Goal: Information Seeking & Learning: Find specific fact

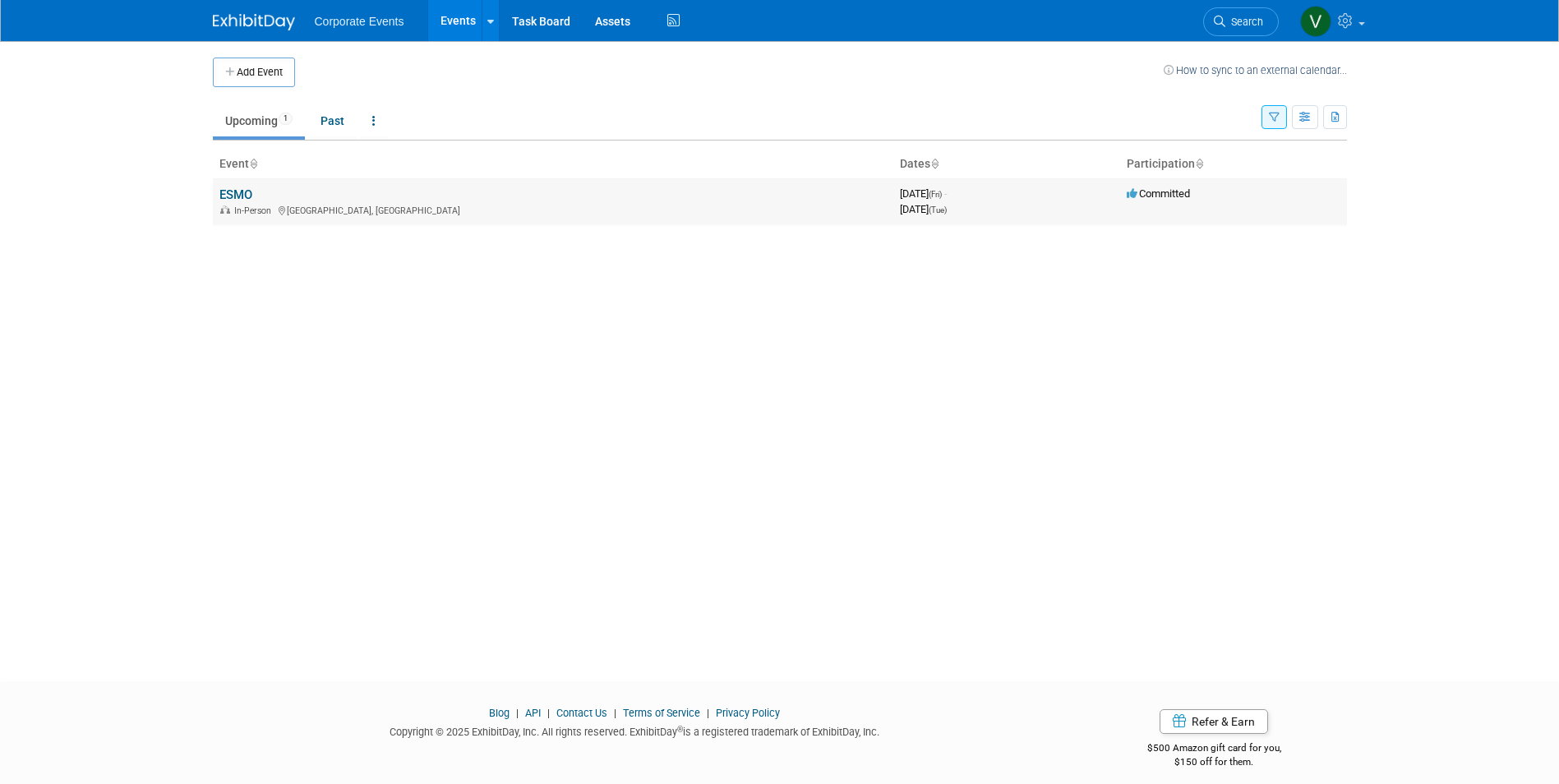
click at [259, 198] on td "ESMO In-Person [GEOGRAPHIC_DATA], [GEOGRAPHIC_DATA]" at bounding box center [553, 201] width 681 height 47
click at [240, 195] on link "ESMO" at bounding box center [235, 195] width 33 height 14
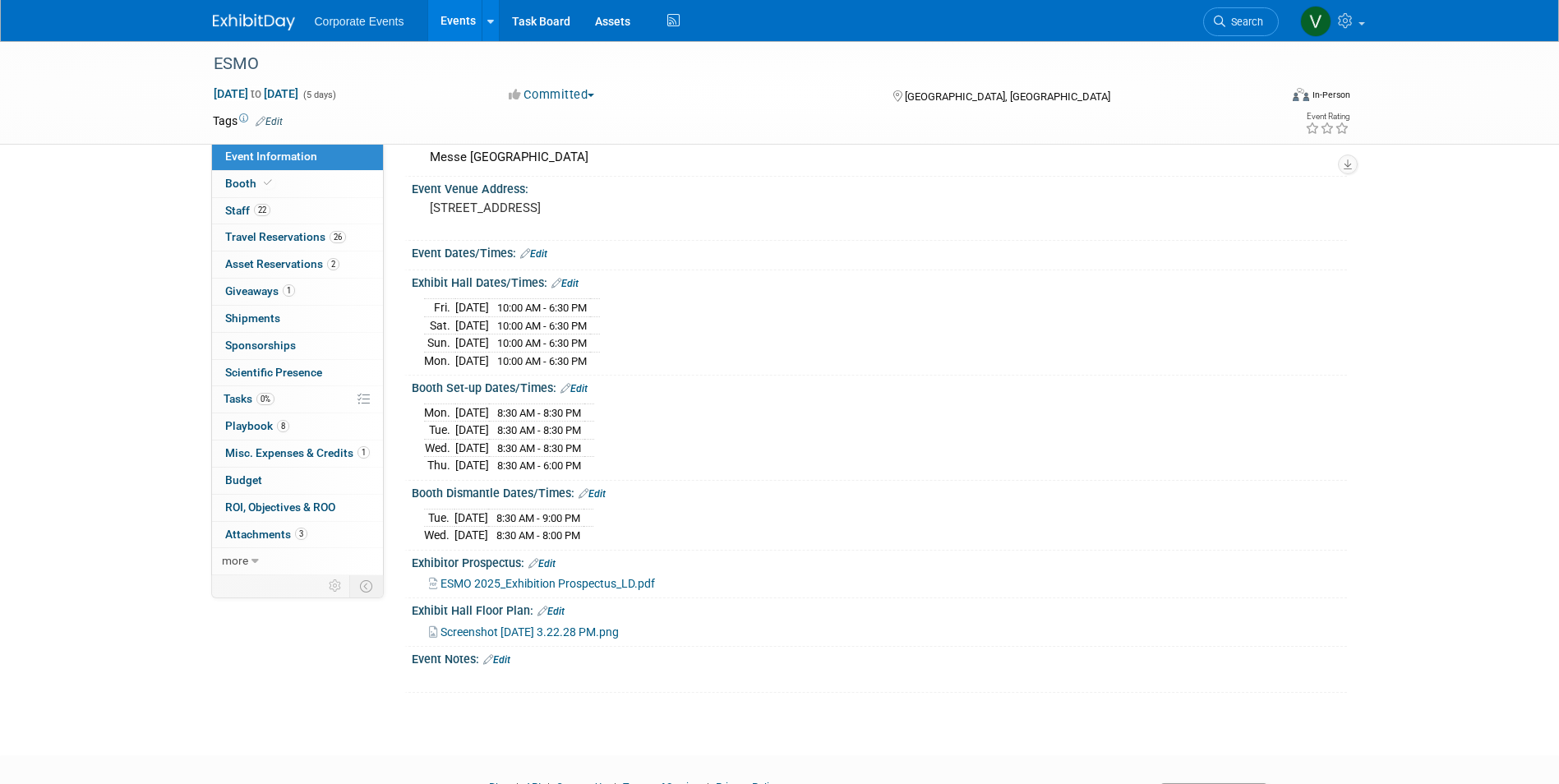
scroll to position [182, 0]
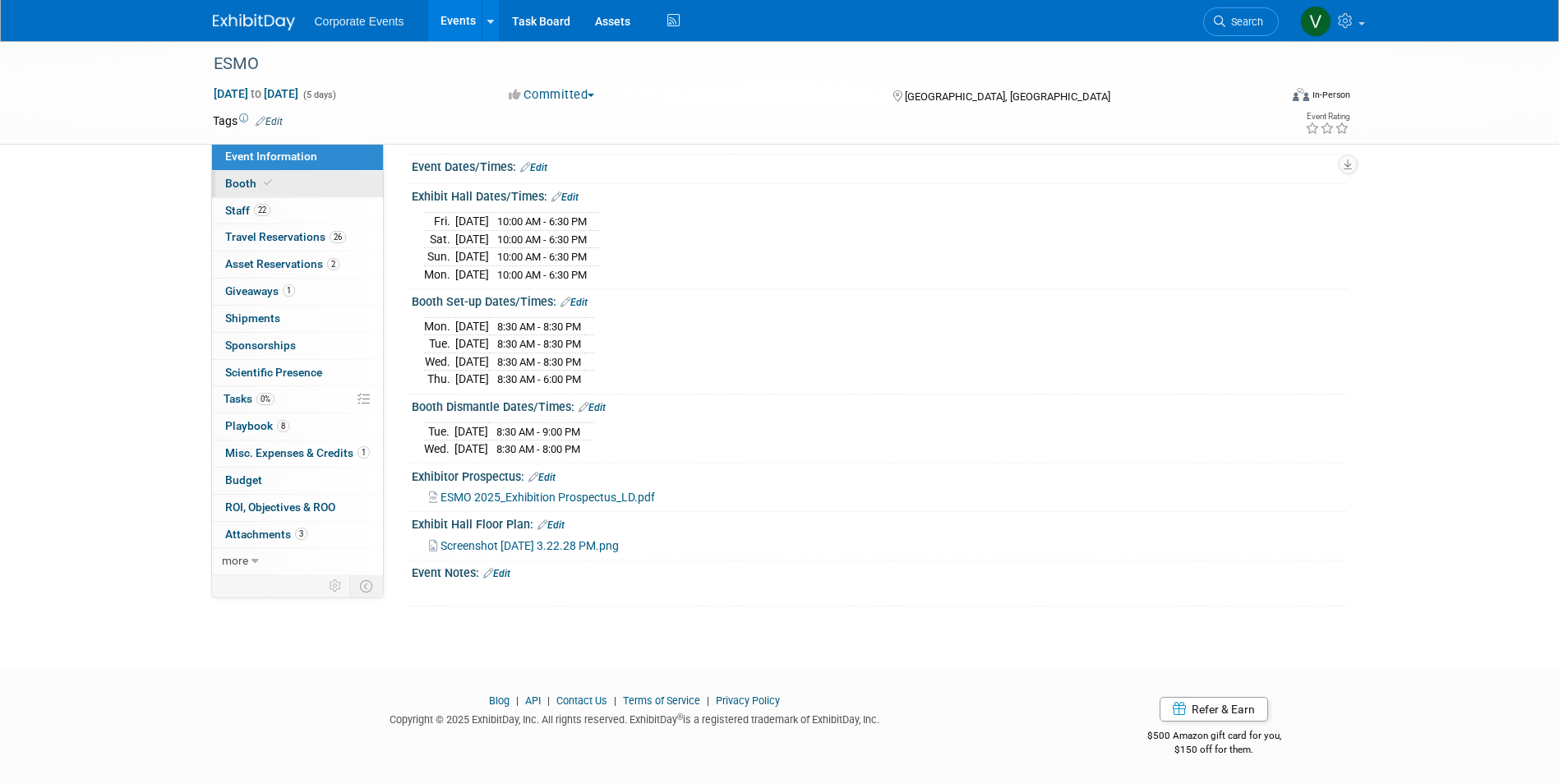
click at [234, 184] on span "Booth" at bounding box center [250, 183] width 50 height 13
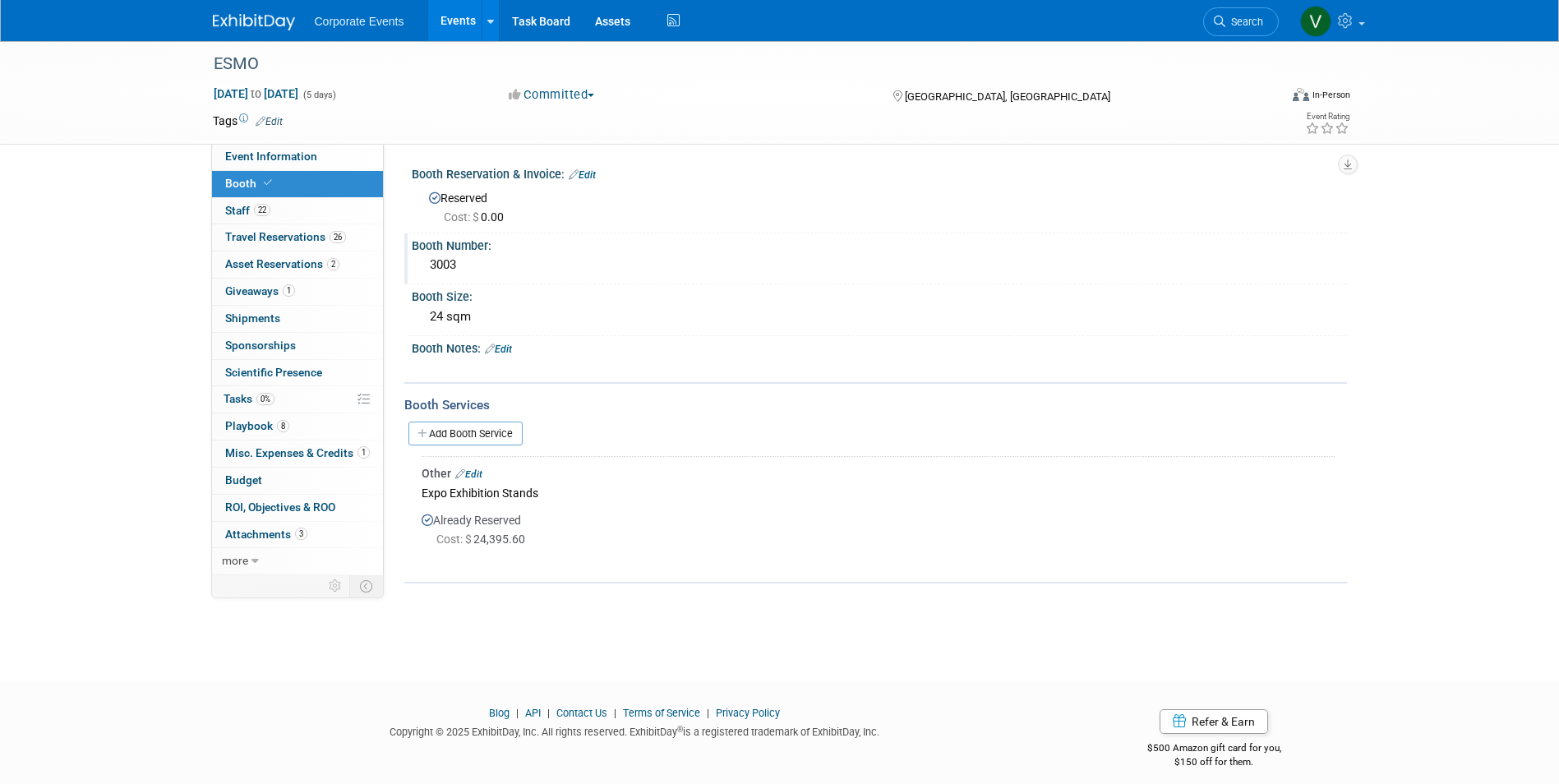
drag, startPoint x: 414, startPoint y: 243, endPoint x: 474, endPoint y: 261, distance: 62.6
click at [474, 261] on div "Booth Number: 3003" at bounding box center [875, 259] width 942 height 52
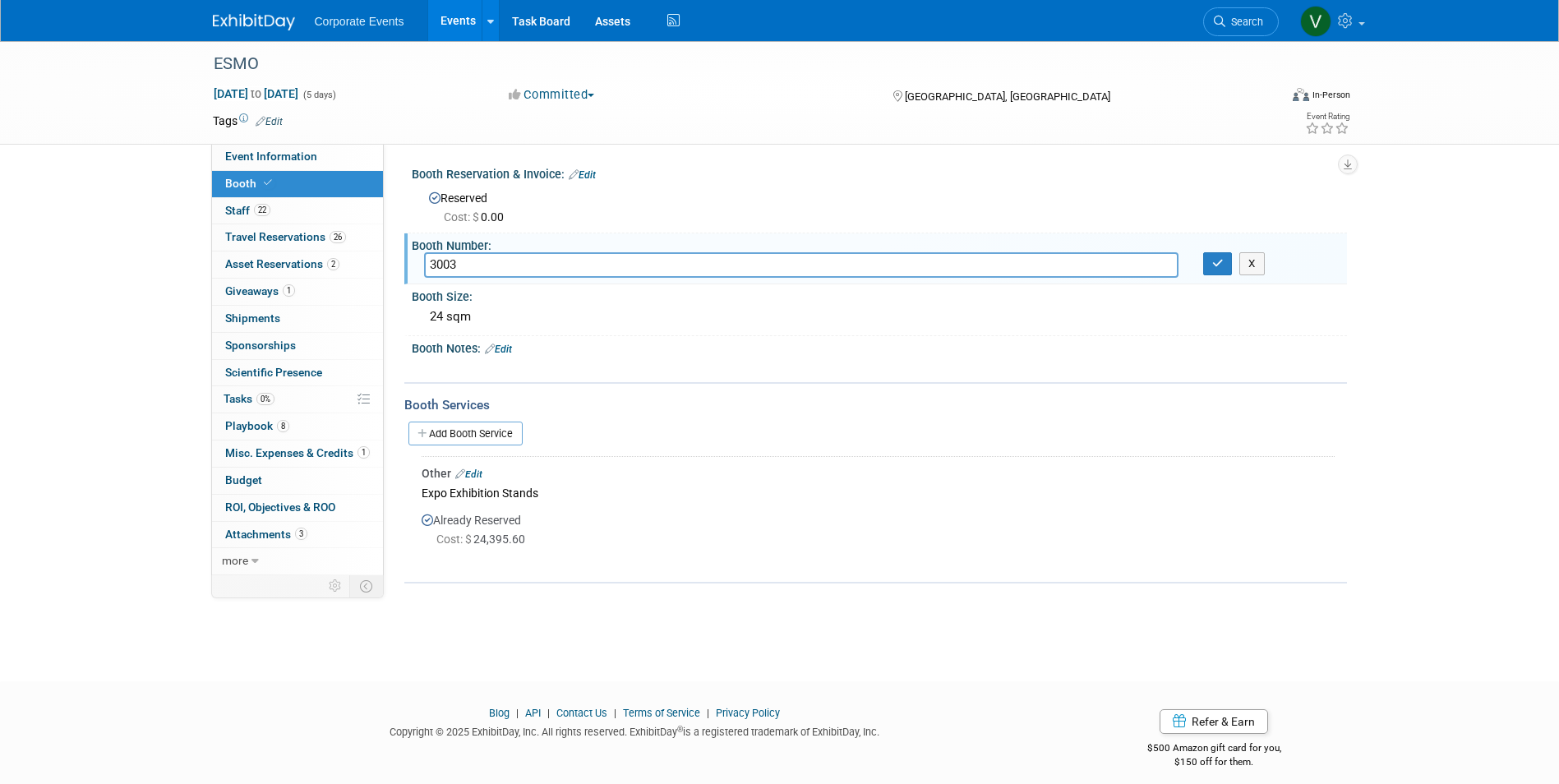
drag, startPoint x: 413, startPoint y: 244, endPoint x: 500, endPoint y: 242, distance: 87.0
click at [500, 242] on div "Booth Number:" at bounding box center [879, 244] width 935 height 20
drag, startPoint x: 497, startPoint y: 242, endPoint x: 433, endPoint y: 245, distance: 64.1
click at [433, 245] on div "Booth Number:" at bounding box center [879, 244] width 935 height 20
click at [416, 241] on div "Booth Number:" at bounding box center [879, 244] width 935 height 20
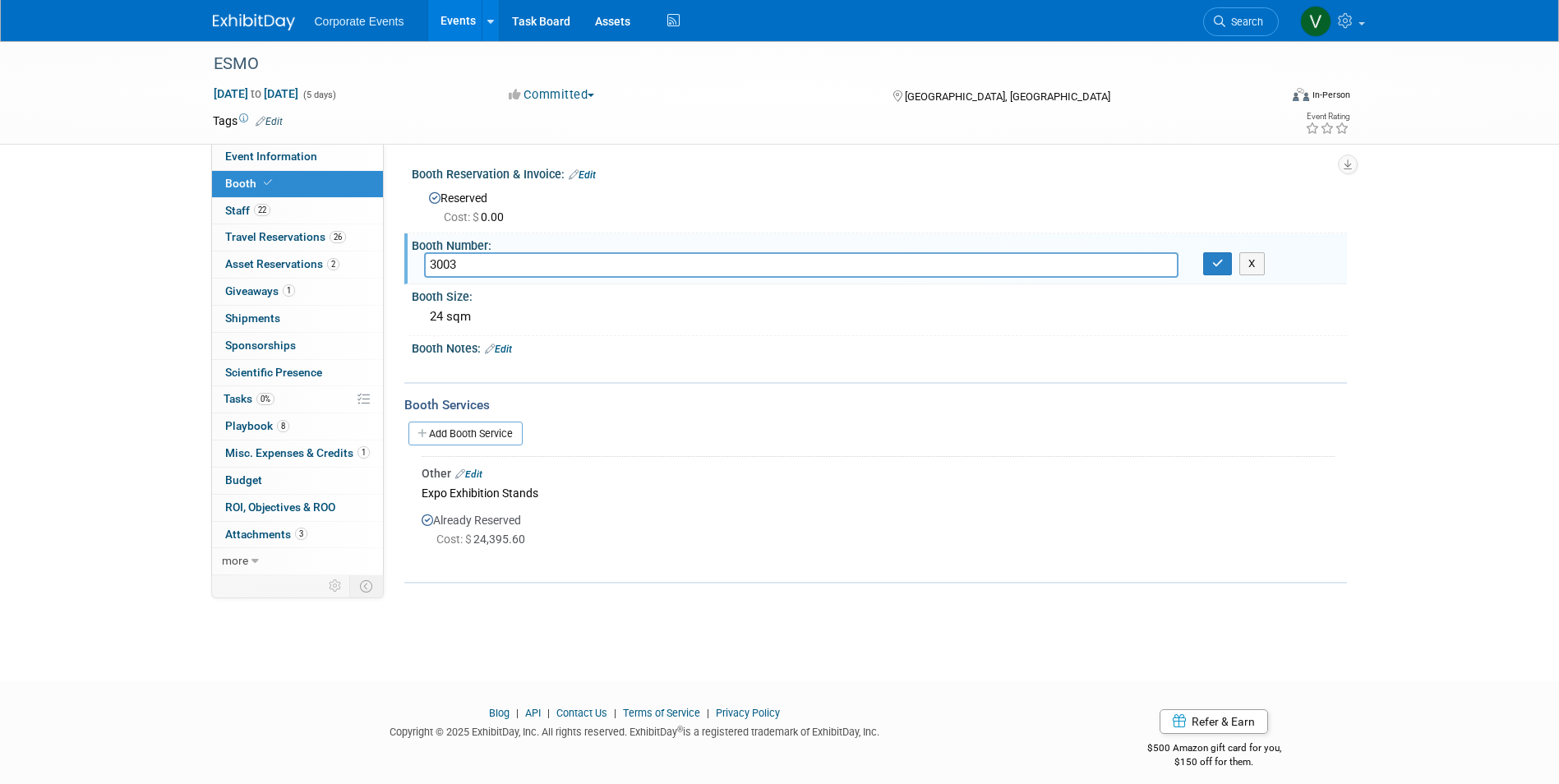
click at [416, 665] on body "Corporate Events Events Add Event Bulk Upload Events Recently Viewed Events: ES…" at bounding box center [779, 392] width 1559 height 784
click at [238, 206] on span "Staff 22" at bounding box center [247, 210] width 45 height 13
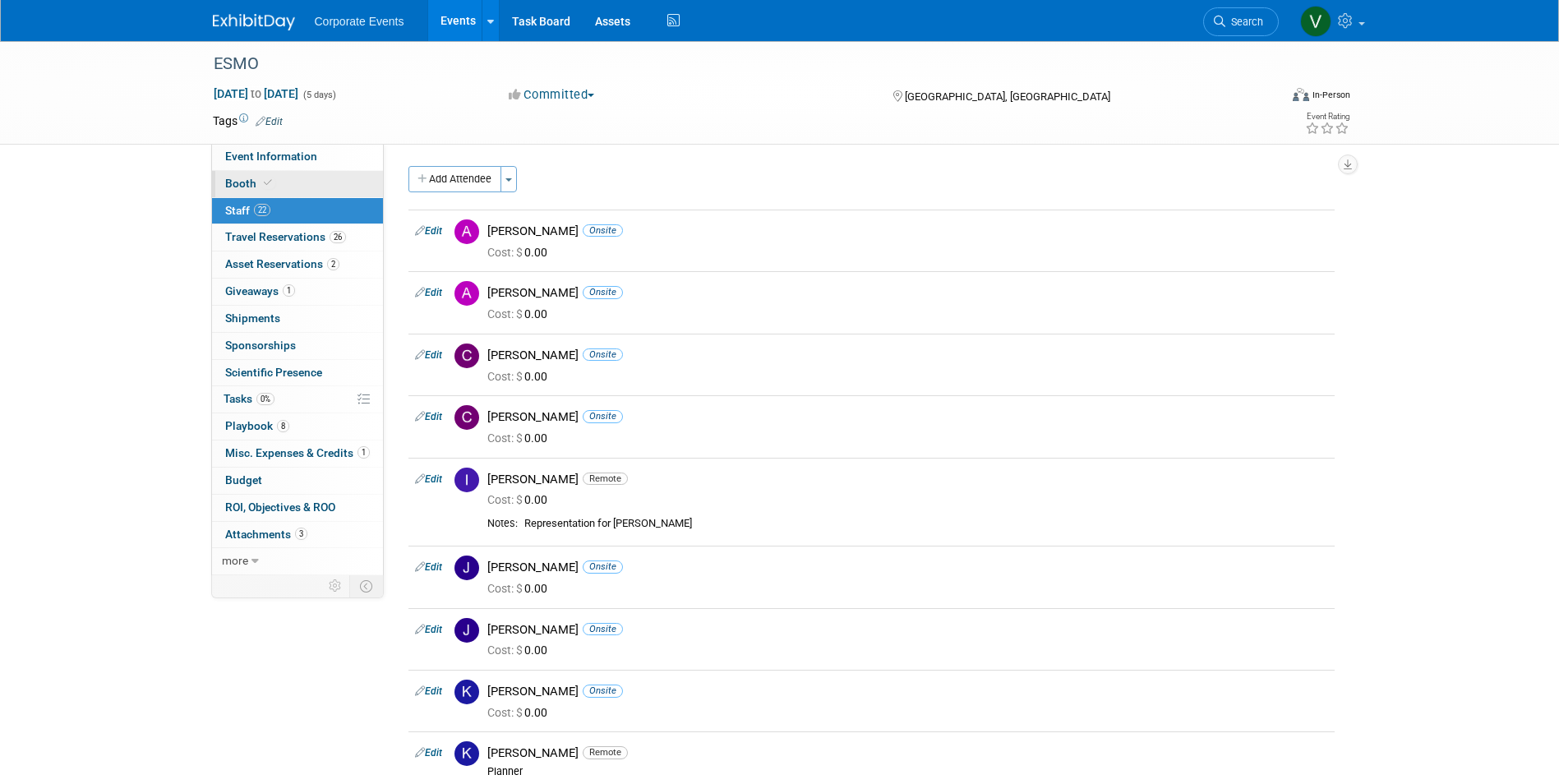
click at [233, 179] on span "Booth" at bounding box center [250, 183] width 50 height 13
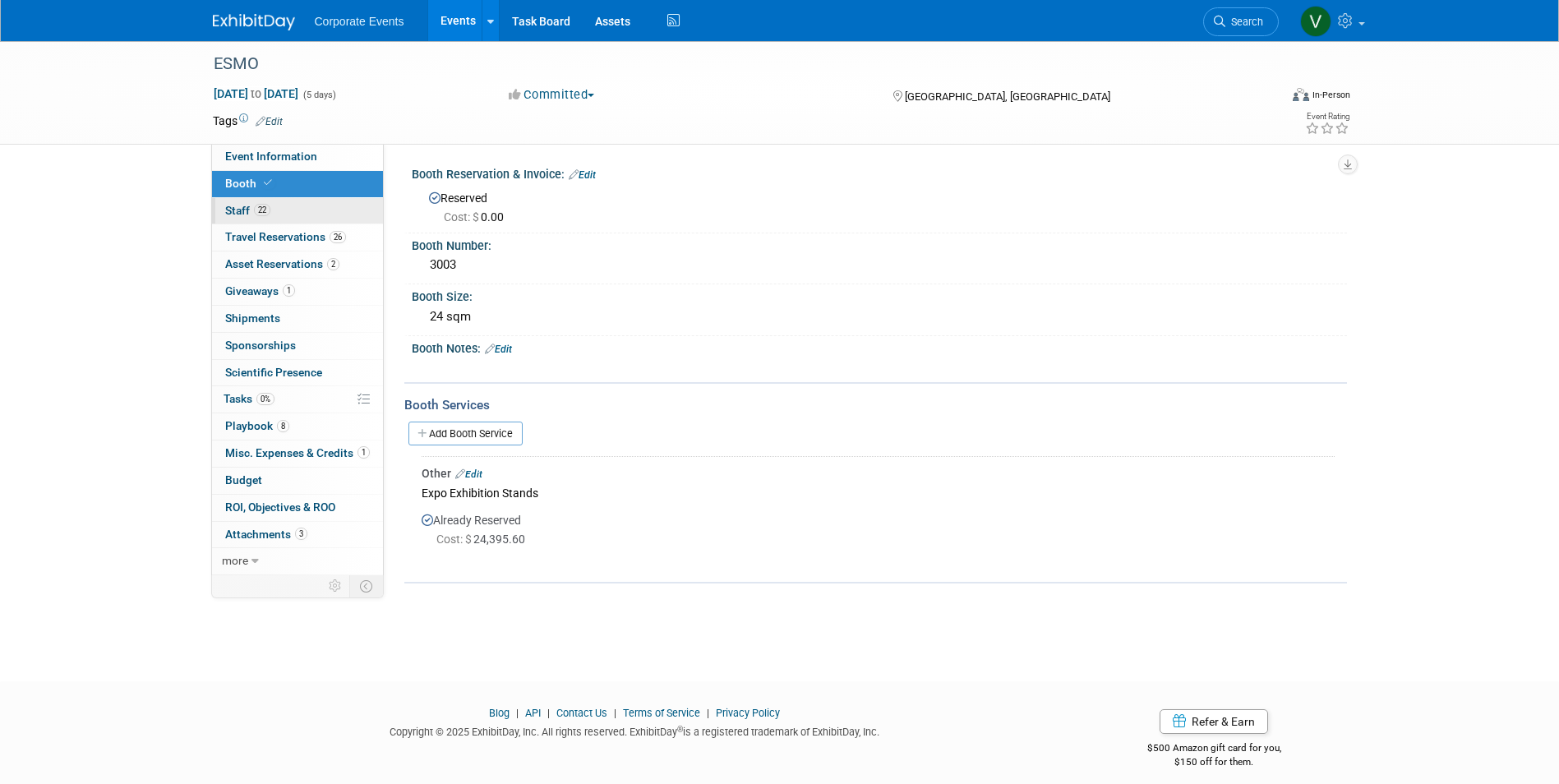
click at [231, 210] on span "Staff 22" at bounding box center [247, 210] width 45 height 13
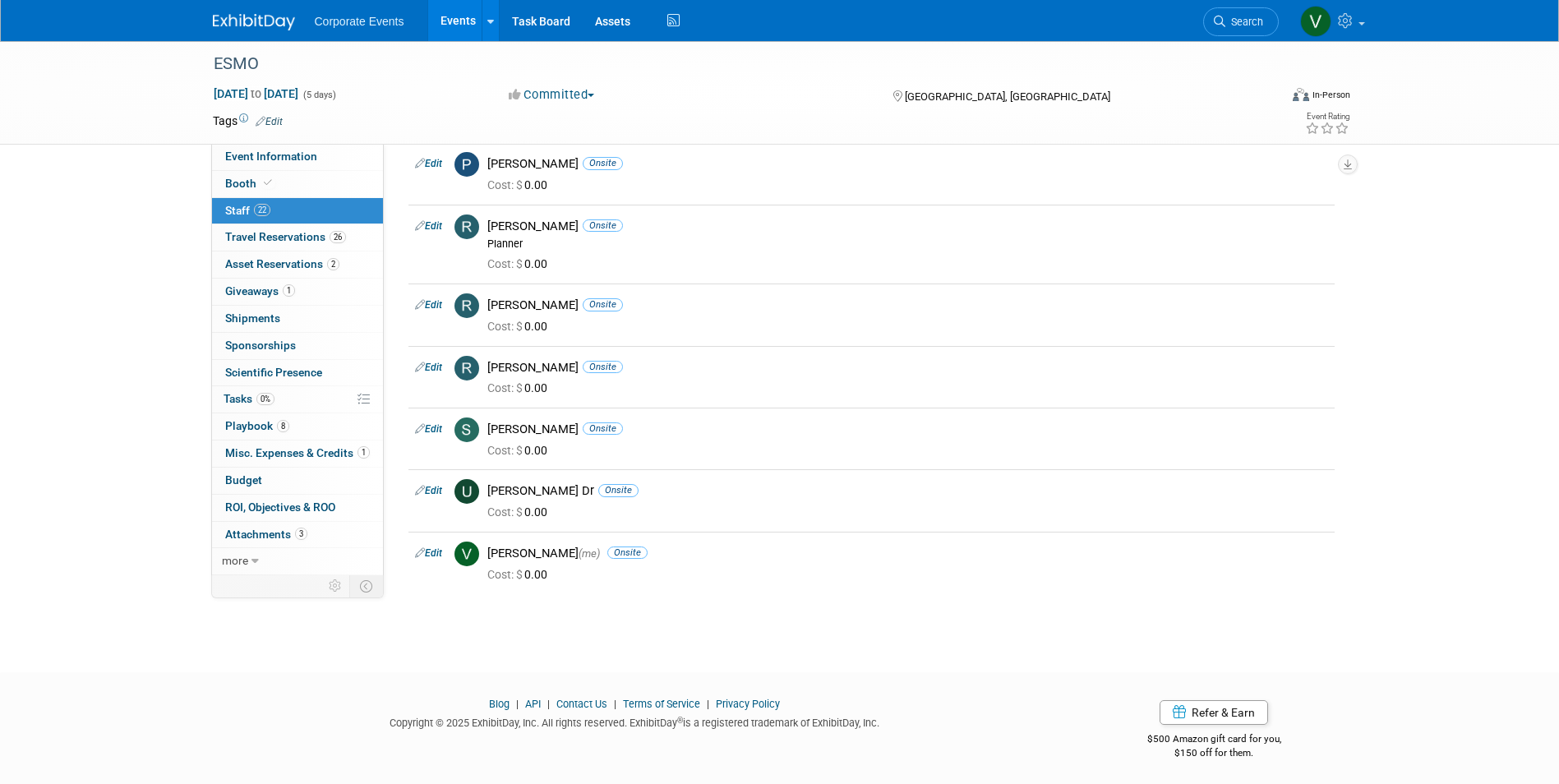
scroll to position [1106, 0]
click at [251, 239] on span "Travel Reservations 26" at bounding box center [285, 236] width 121 height 13
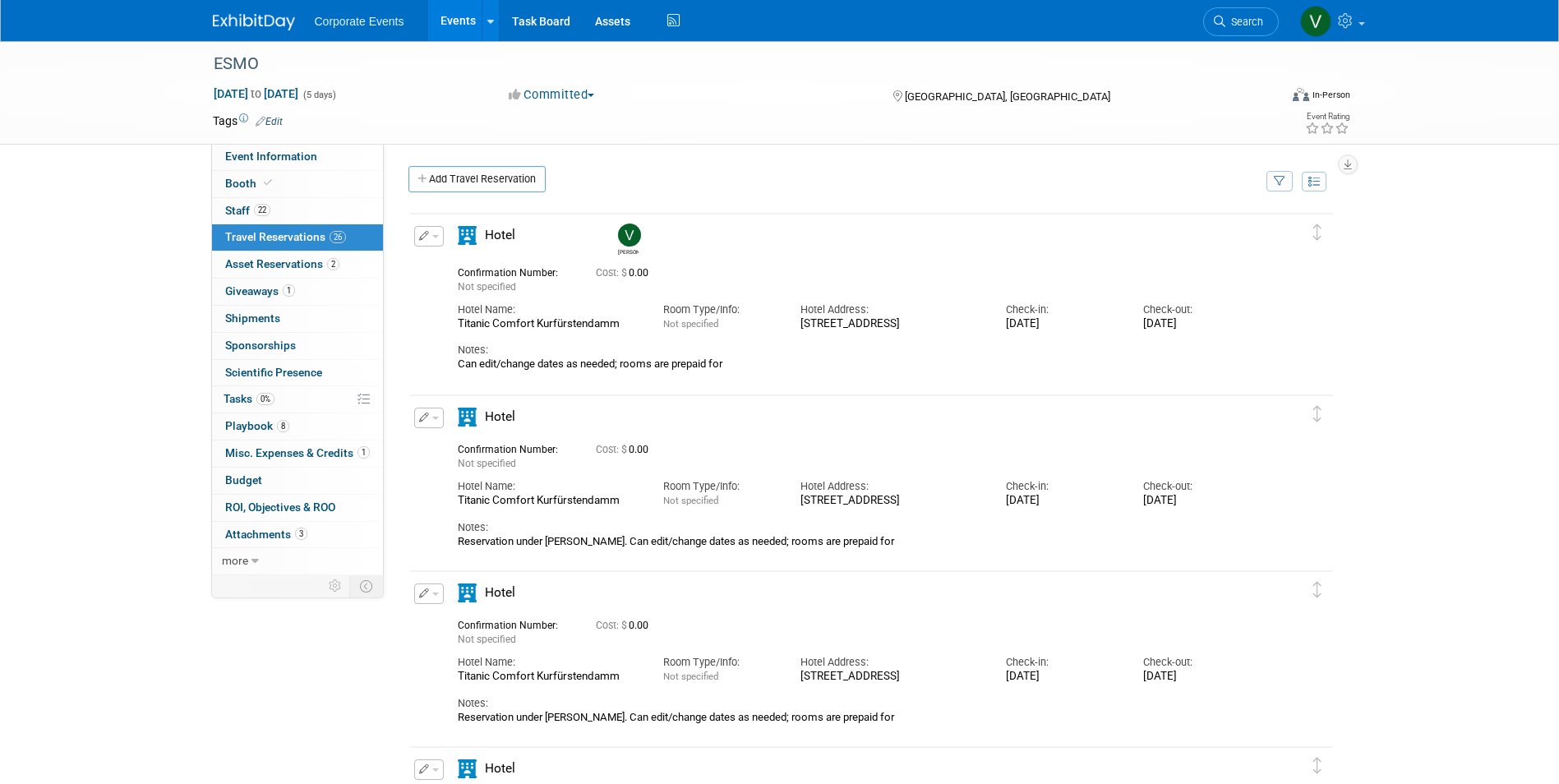
drag, startPoint x: 457, startPoint y: 307, endPoint x: 628, endPoint y: 329, distance: 172.4
click at [628, 329] on div "Hotel Name: Titanic Comfort Kurfürstendamm" at bounding box center [548, 313] width 206 height 37
drag, startPoint x: 628, startPoint y: 329, endPoint x: 613, endPoint y: 329, distance: 15.0
copy div "Hotel Name: Titanic Comfort Kurfürstendamm"
drag, startPoint x: 800, startPoint y: 324, endPoint x: 853, endPoint y: 337, distance: 54.6
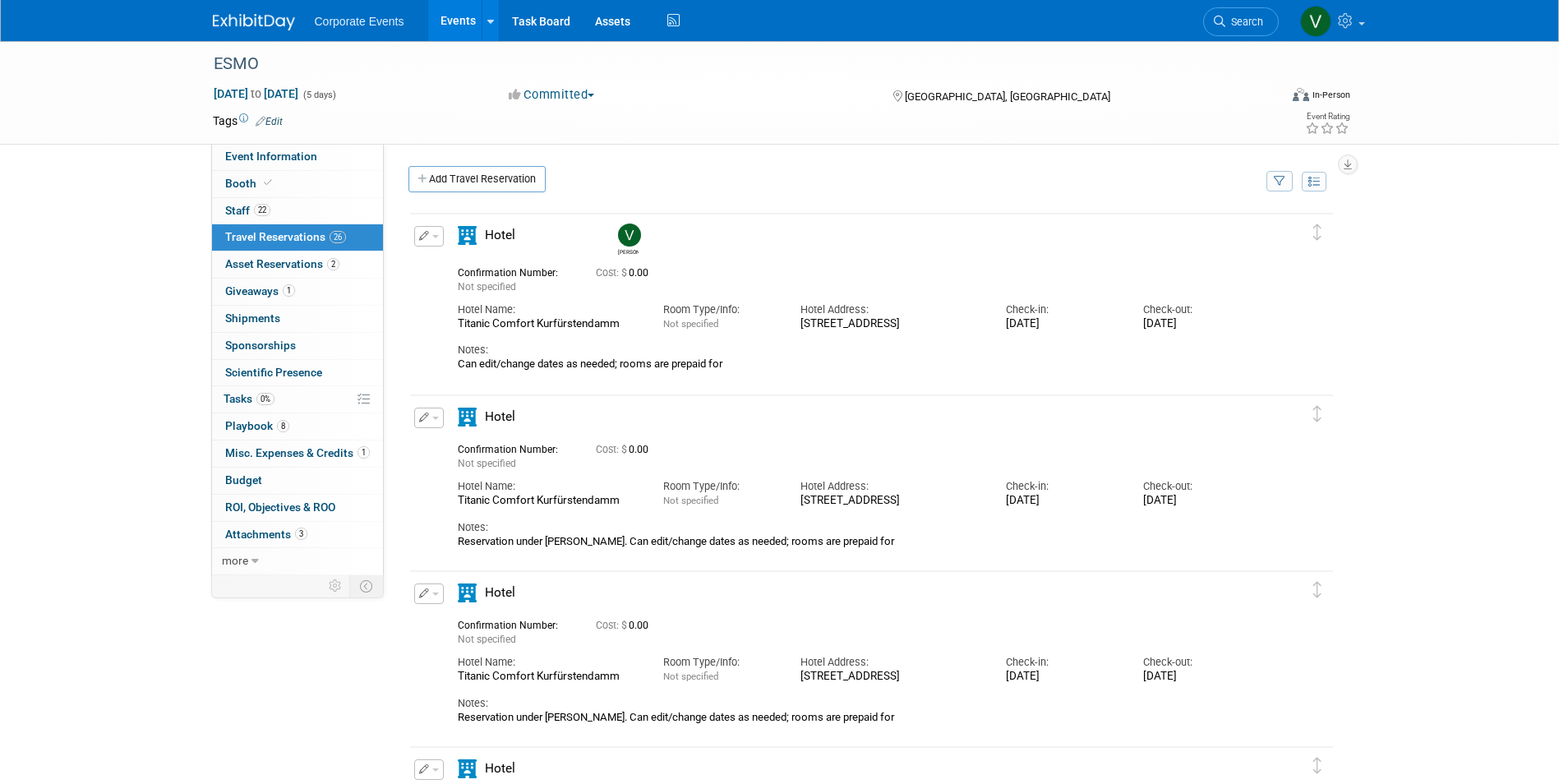
click at [853, 331] on div "Kleiststraße 9-12, 10787 Berlin, Germany" at bounding box center [890, 324] width 181 height 14
copy div "Kleiststraße 9-12, 10787 Berlin, Germany"
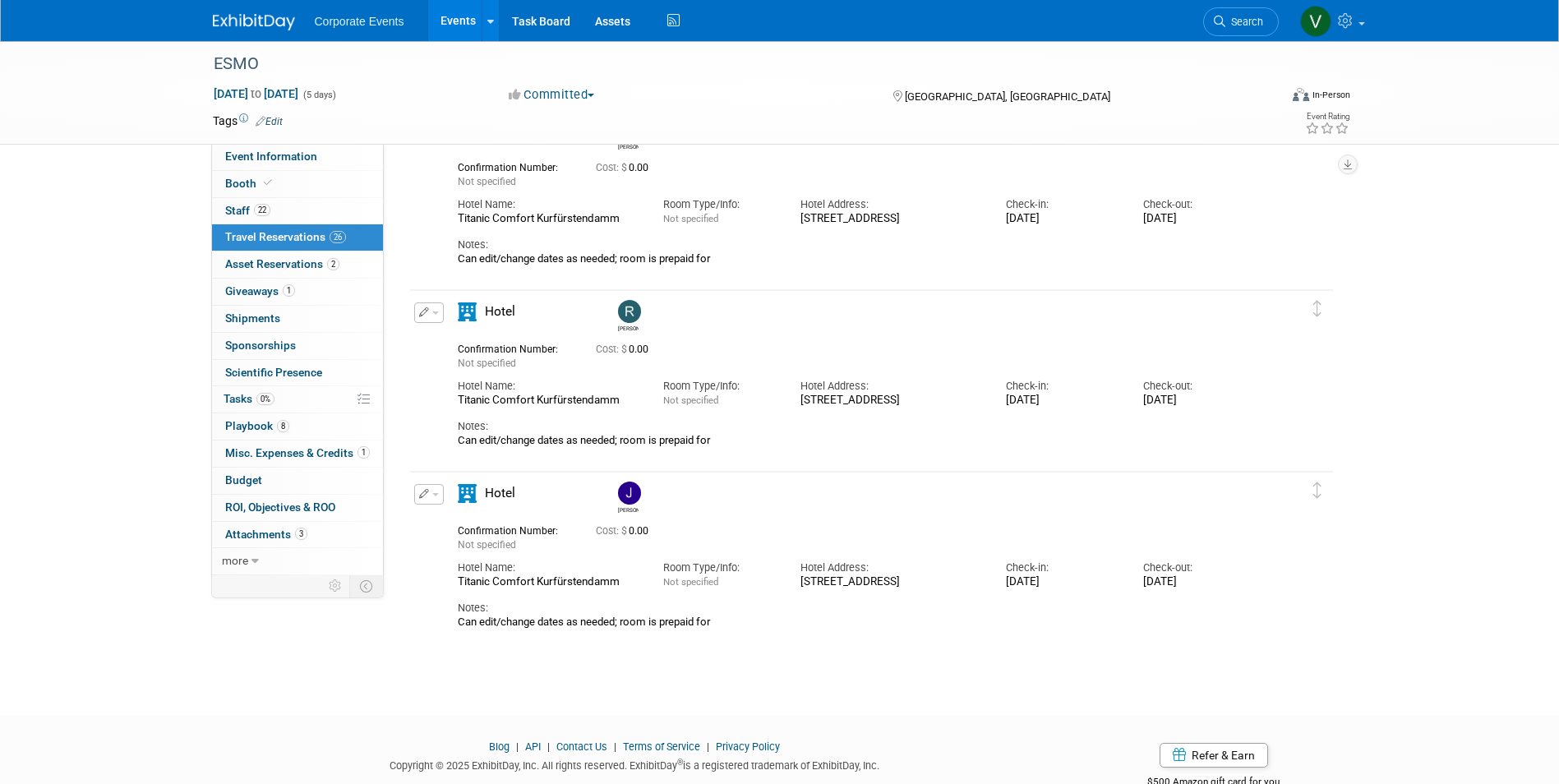
scroll to position [4289, 0]
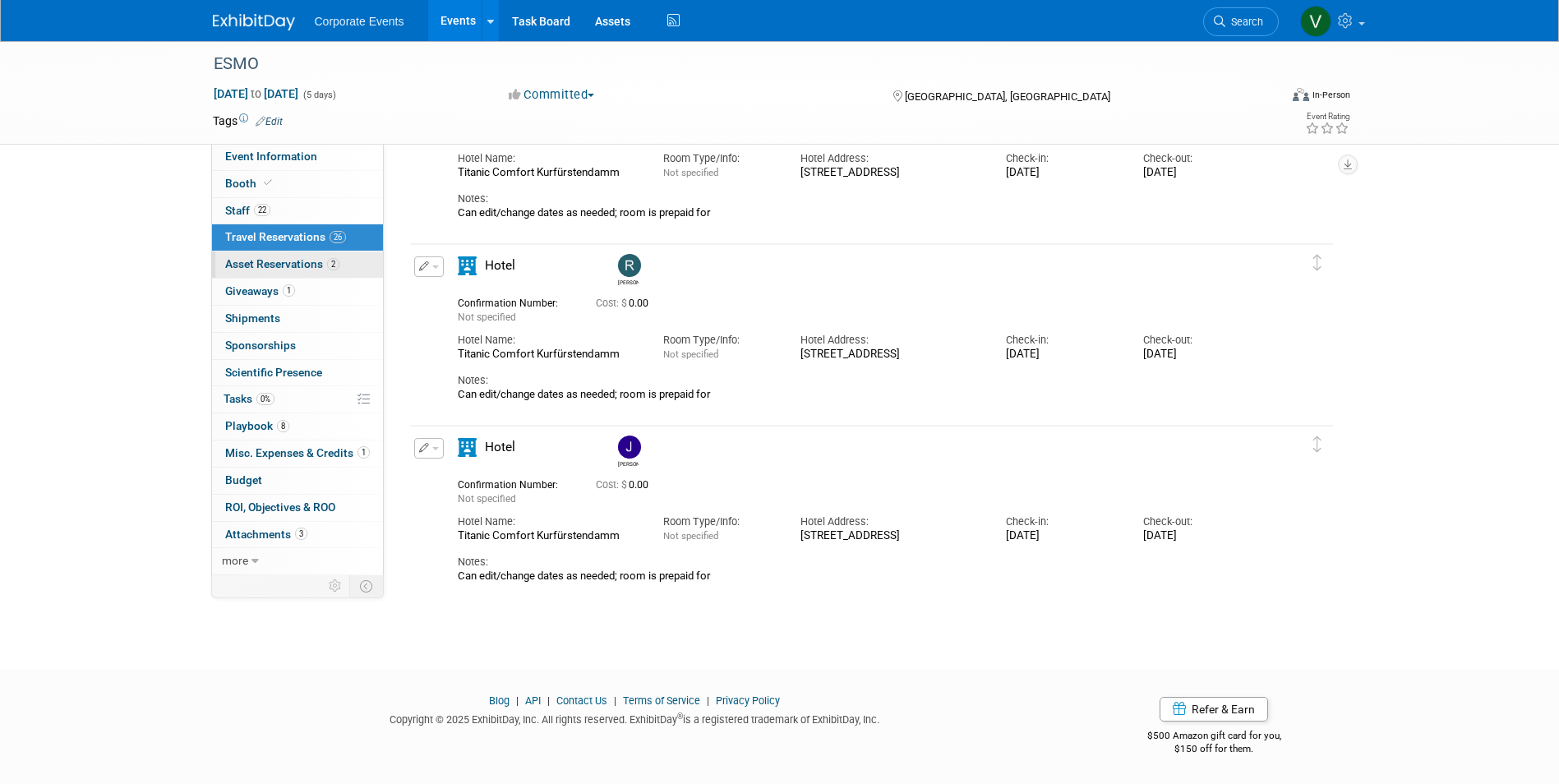
click at [275, 263] on span "Asset Reservations 2" at bounding box center [282, 263] width 114 height 13
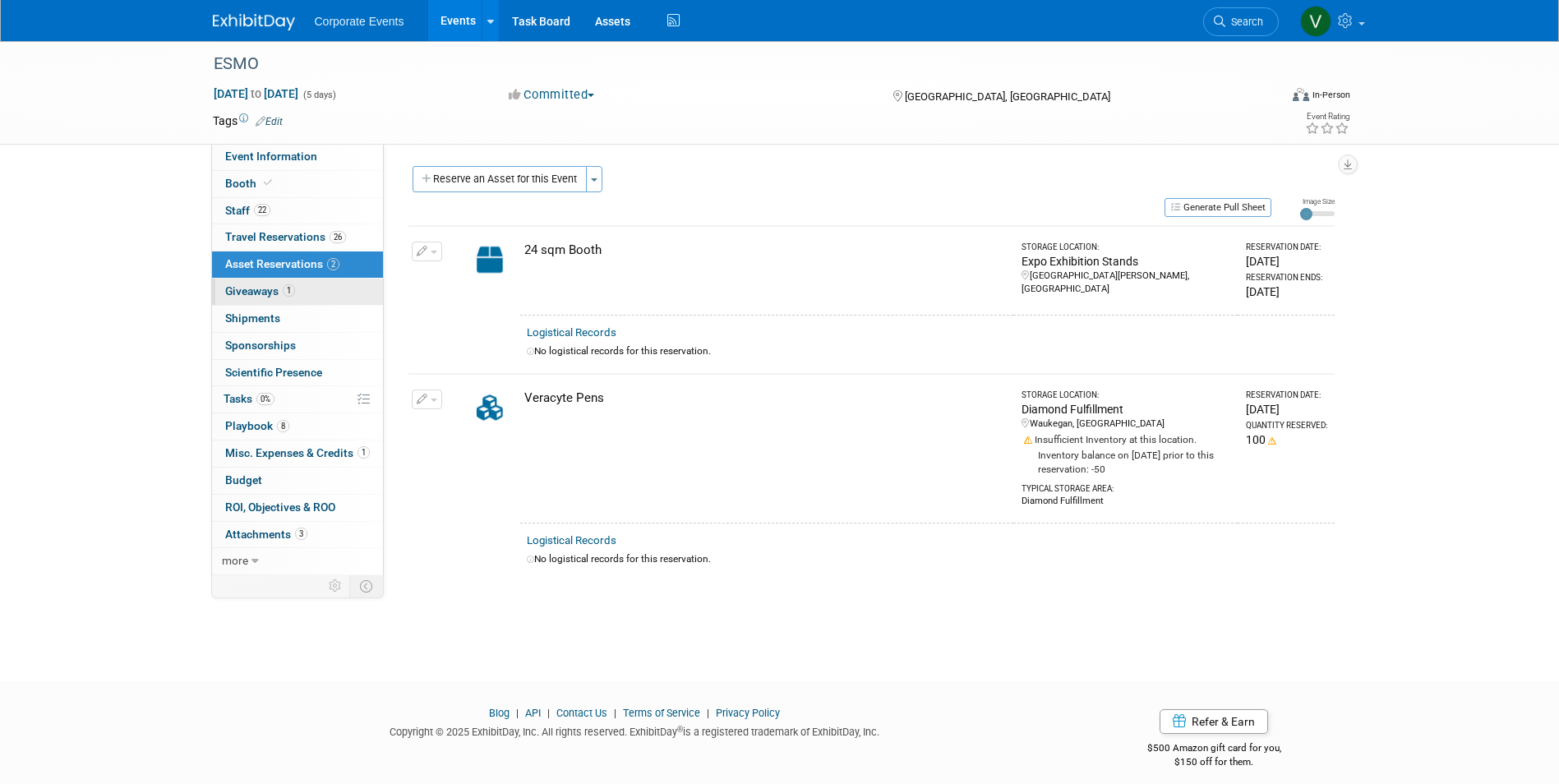
click at [255, 293] on span "Giveaways 1" at bounding box center [260, 290] width 70 height 13
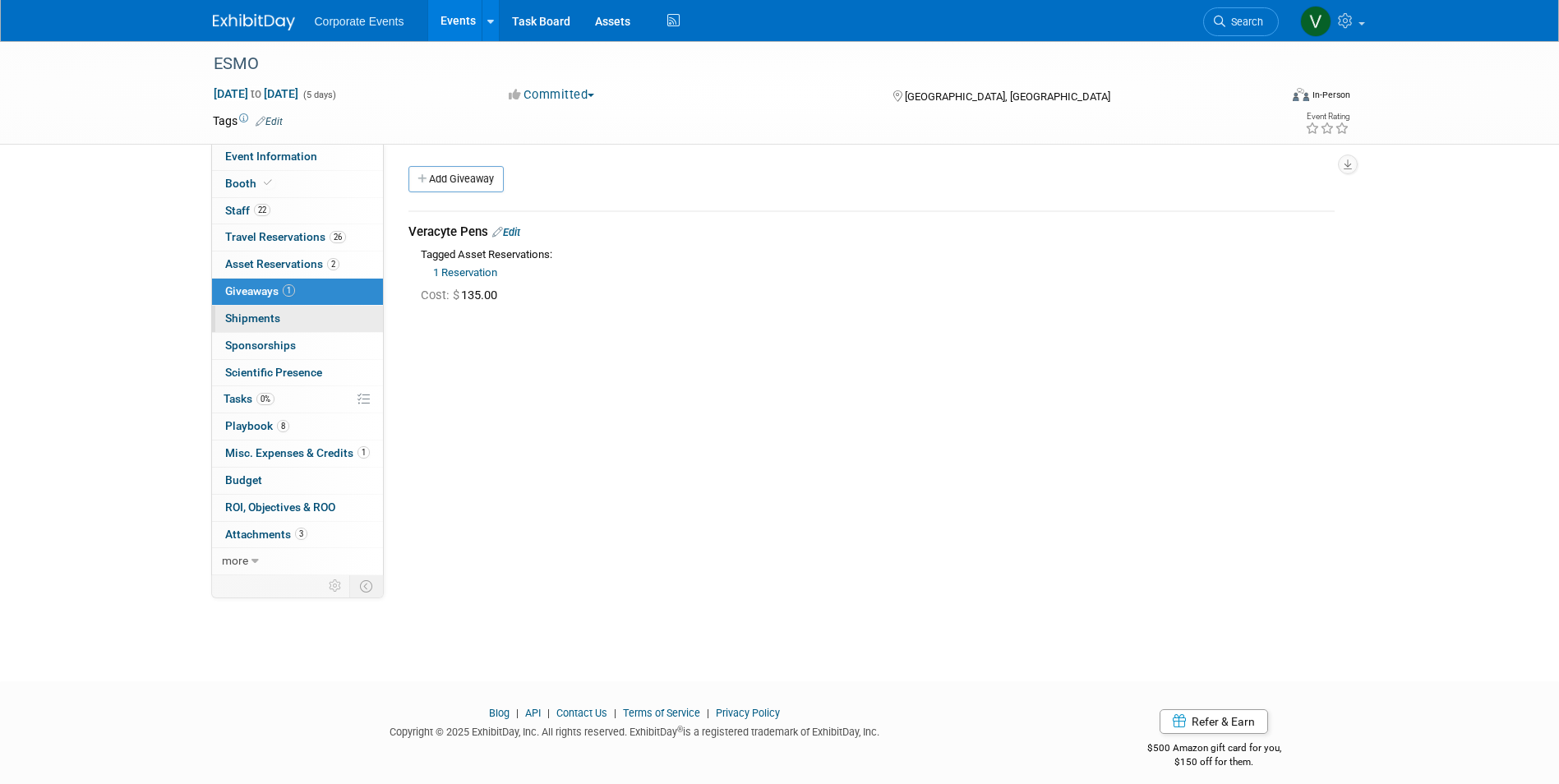
click at [280, 328] on link "0 Shipments 0" at bounding box center [297, 319] width 171 height 26
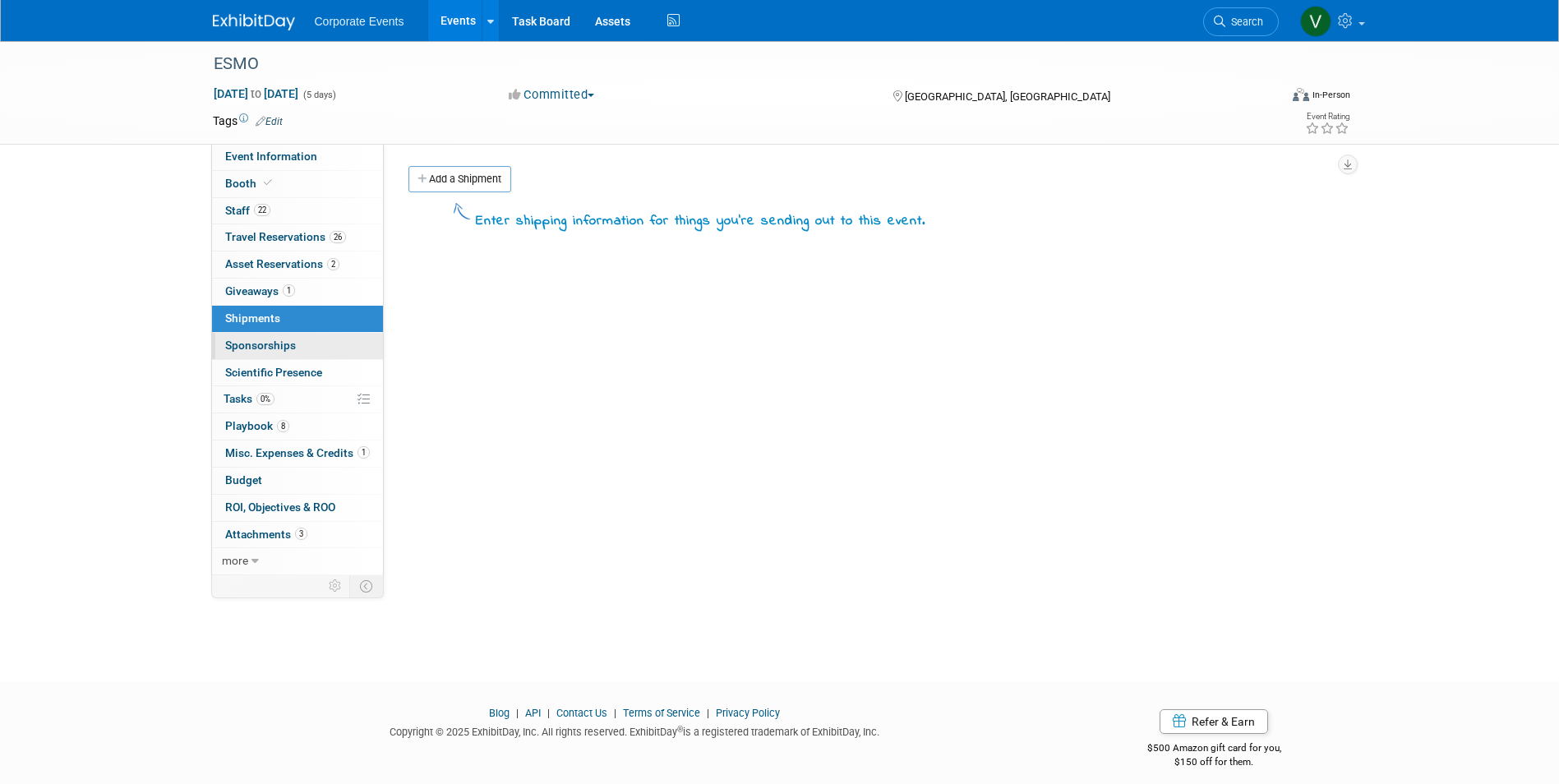
click at [254, 340] on span "Sponsorships 0" at bounding box center [260, 345] width 71 height 13
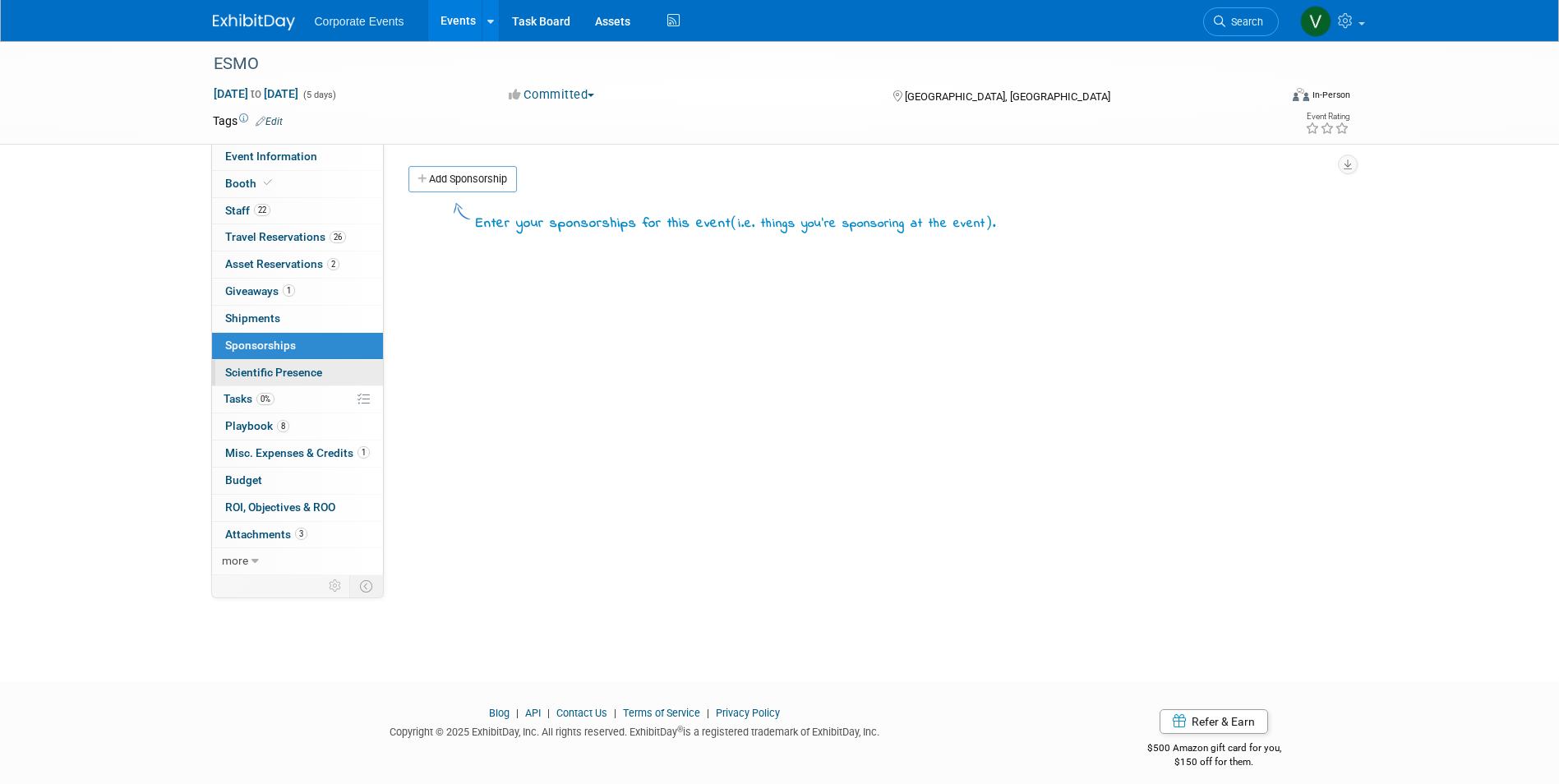
click at [244, 371] on span "Scientific Presence" at bounding box center [274, 371] width 97 height 13
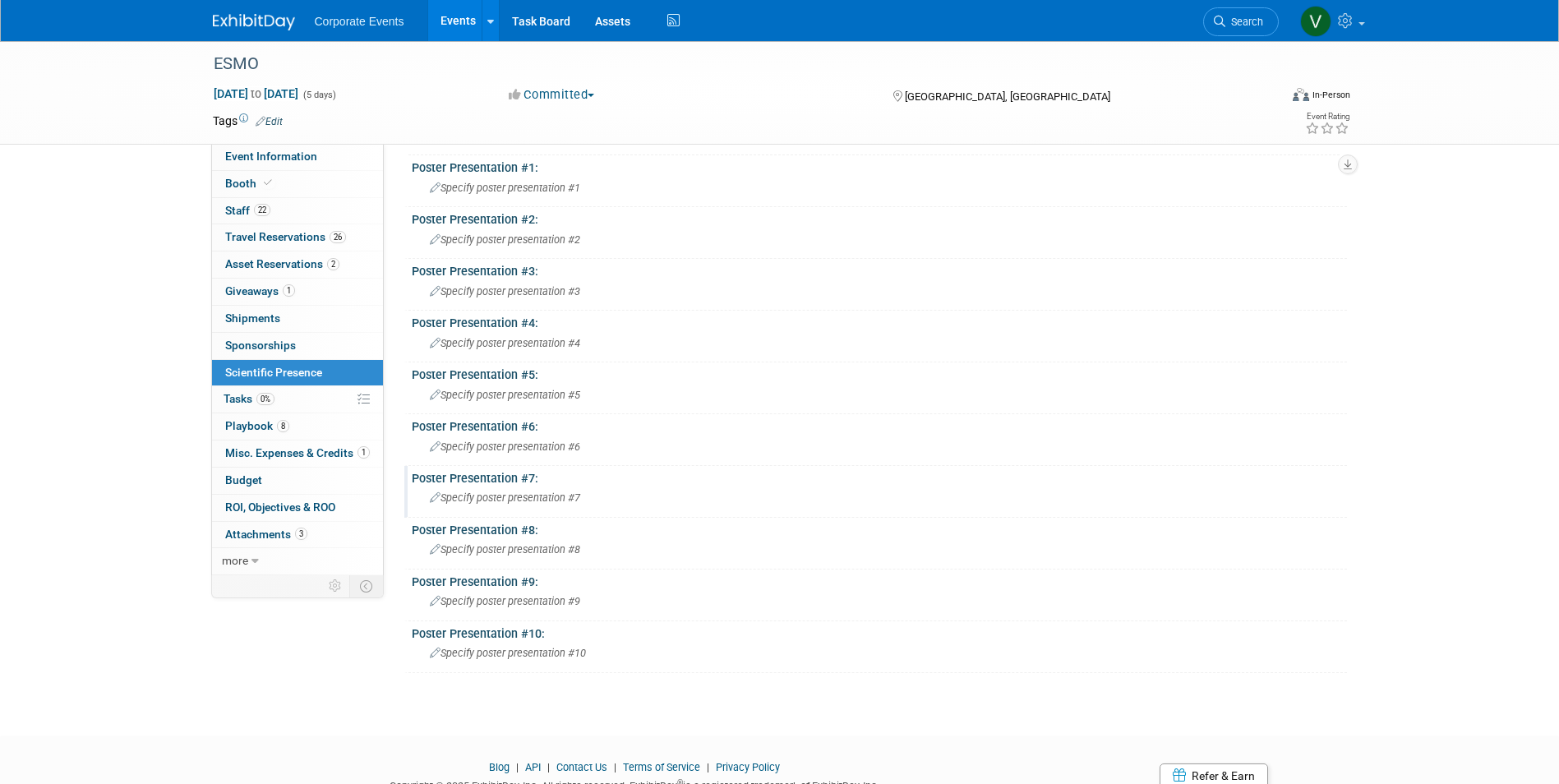
scroll to position [136, 0]
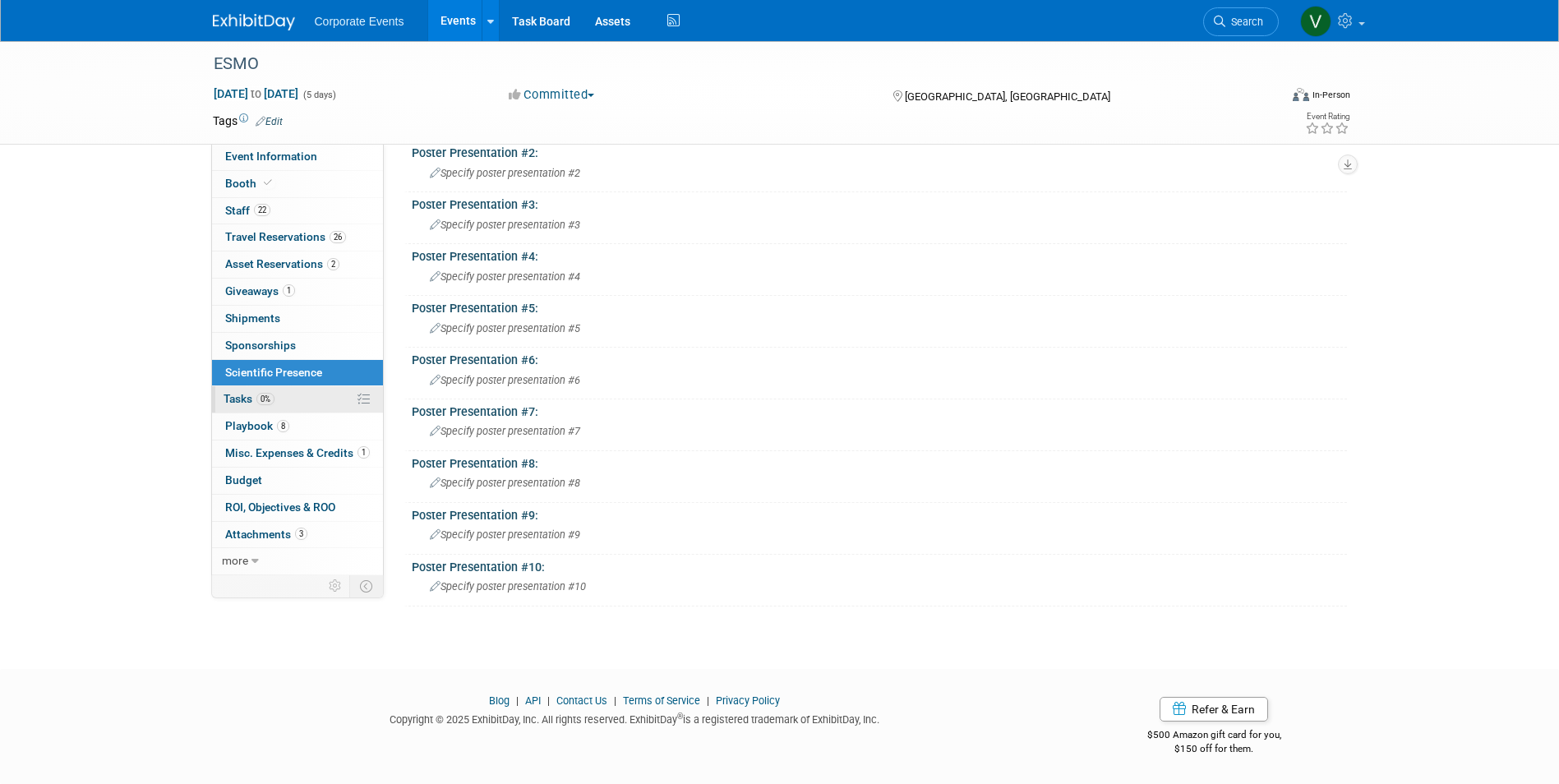
click at [231, 388] on link "0% Tasks 0%" at bounding box center [297, 399] width 171 height 26
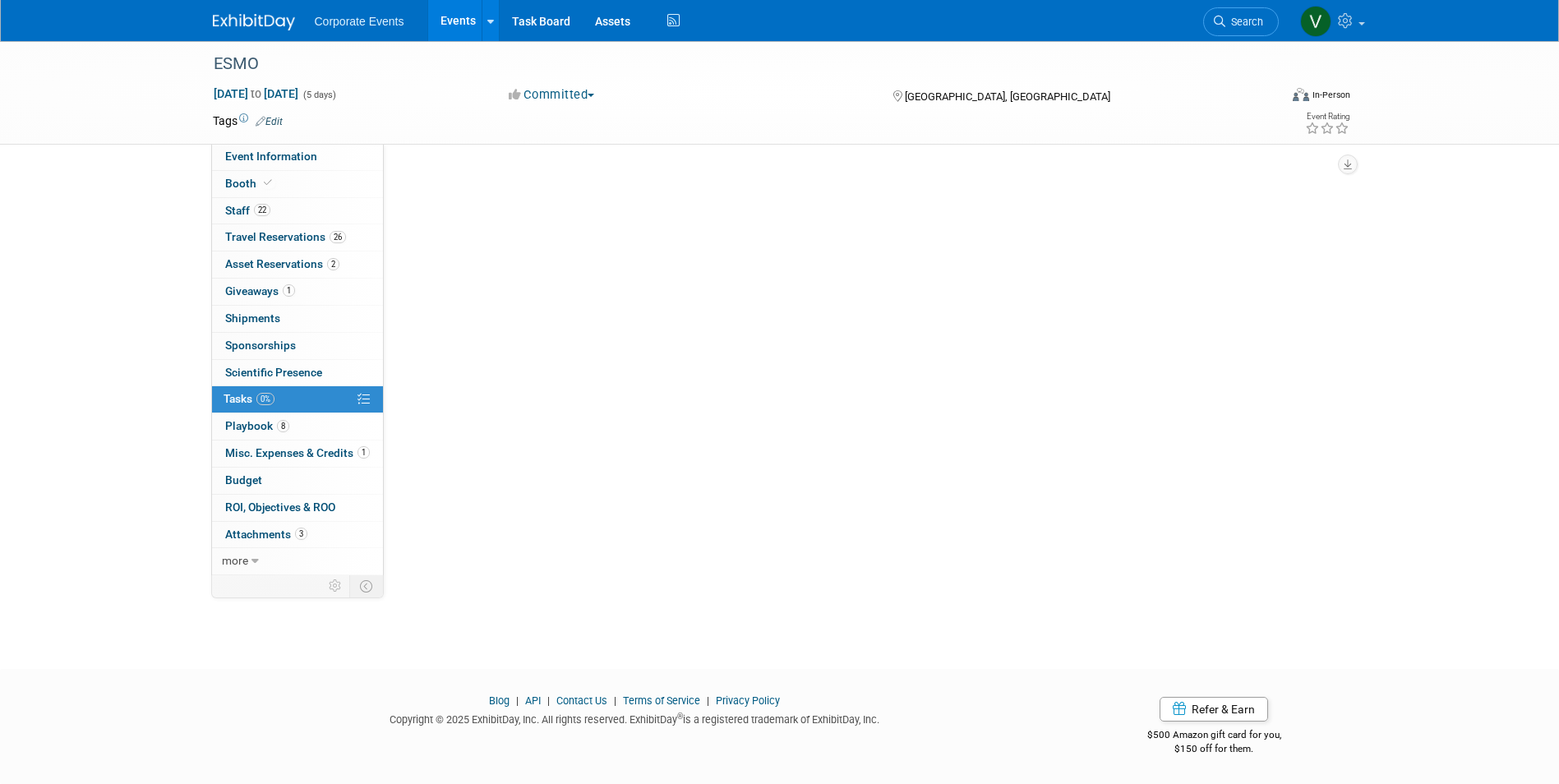
scroll to position [0, 0]
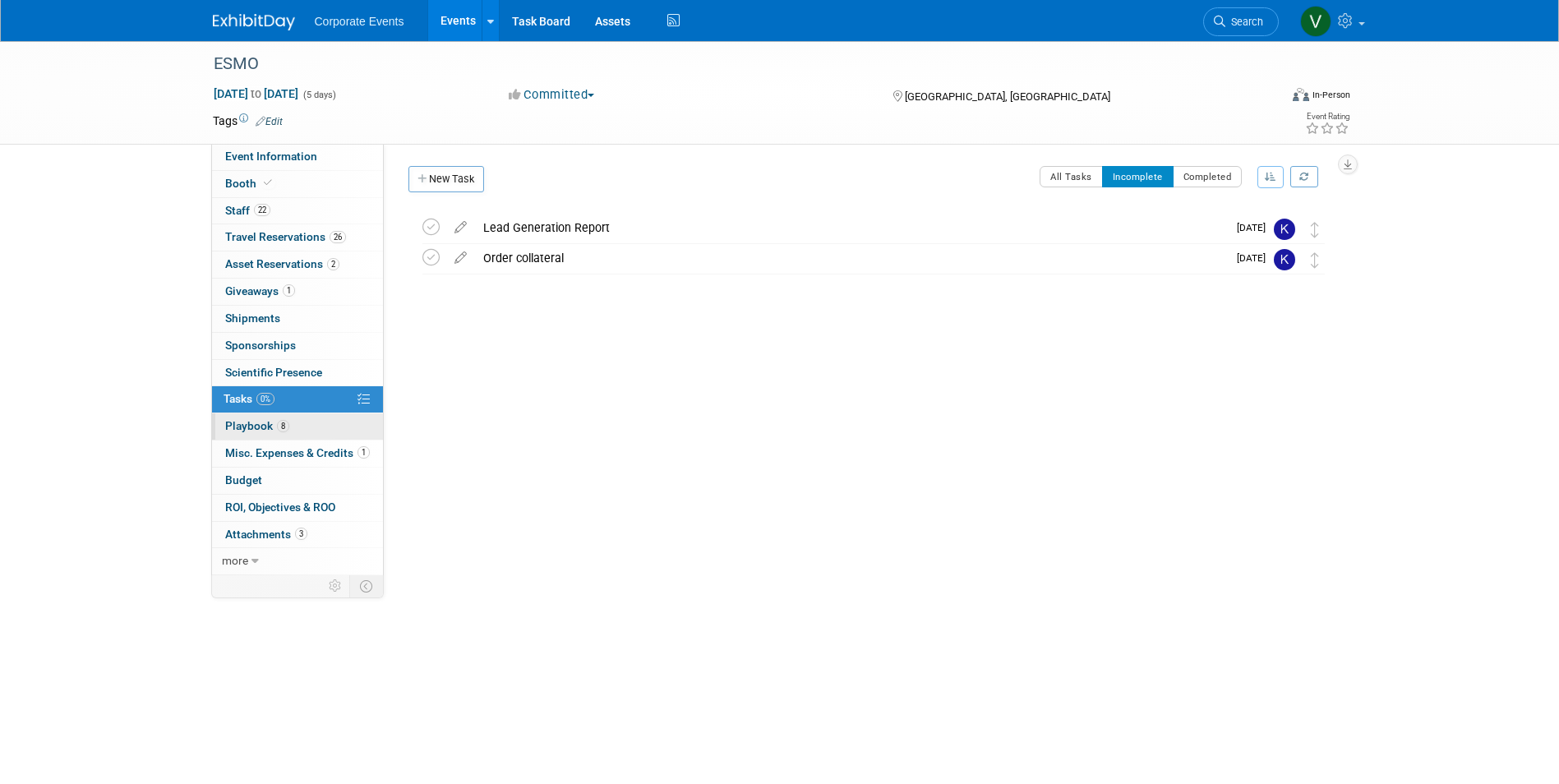
click at [249, 418] on link "8 Playbook 8" at bounding box center [297, 426] width 171 height 26
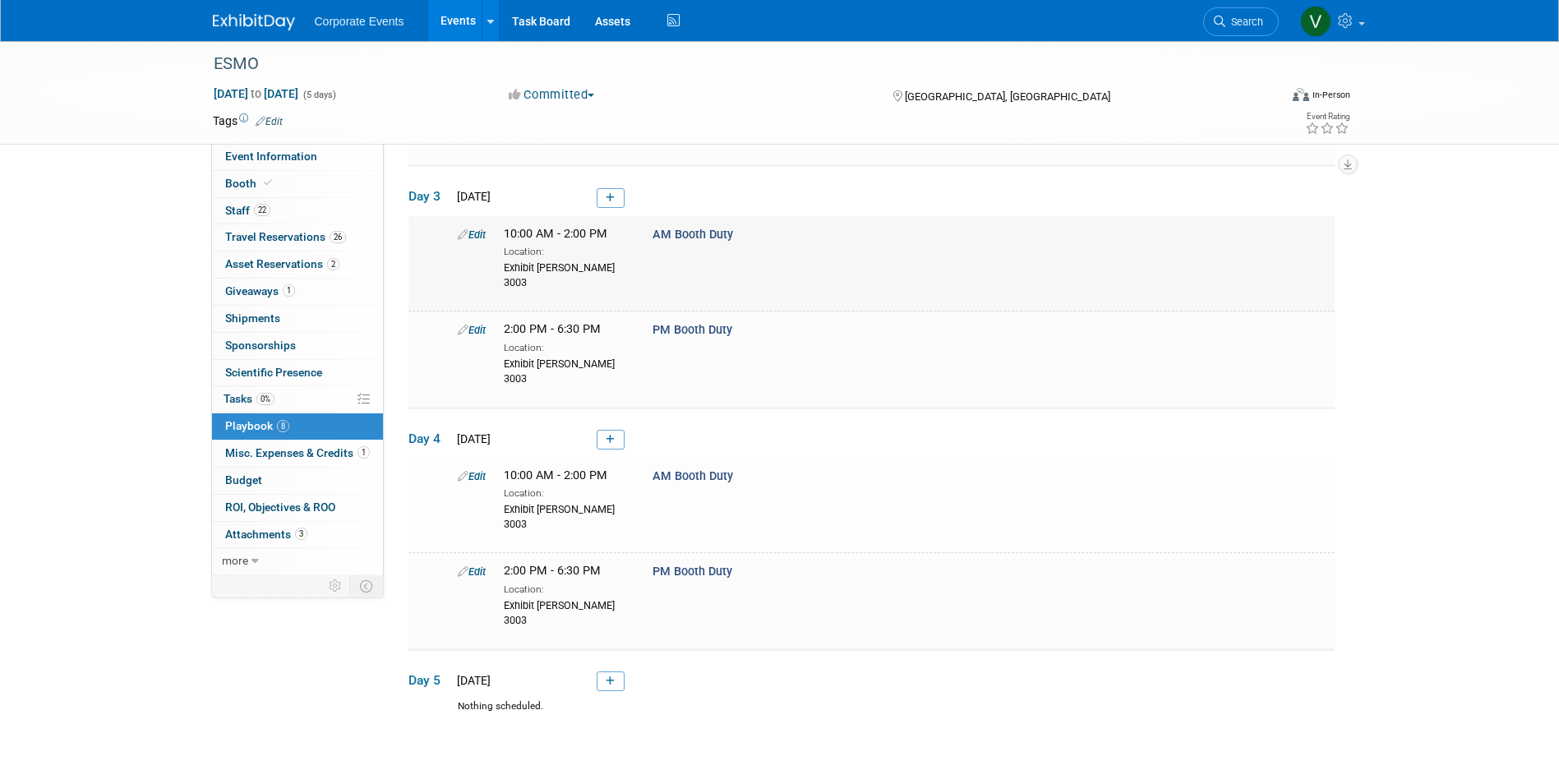
scroll to position [531, 0]
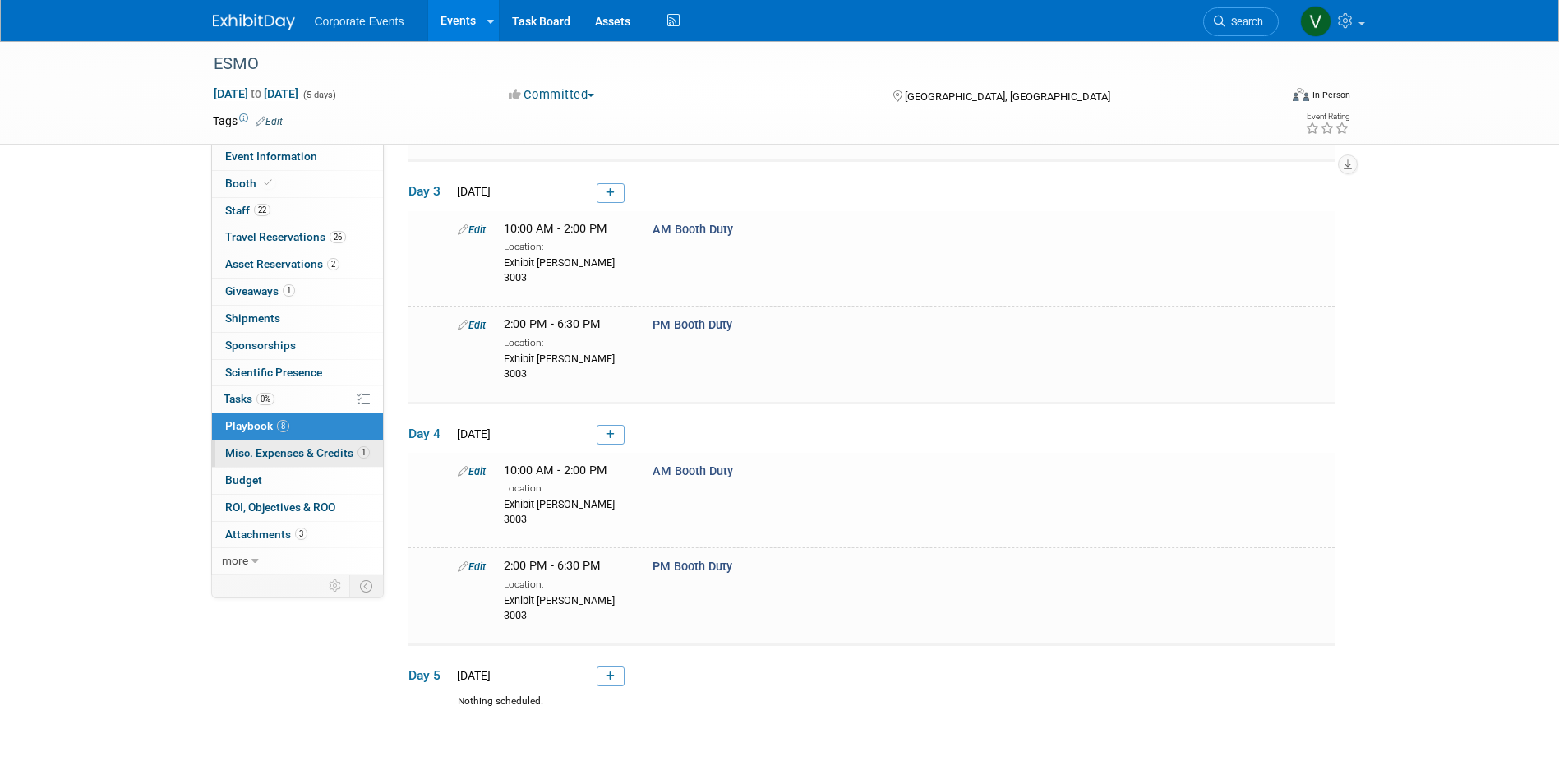
click at [263, 448] on span "Misc. Expenses & Credits 1" at bounding box center [297, 452] width 144 height 13
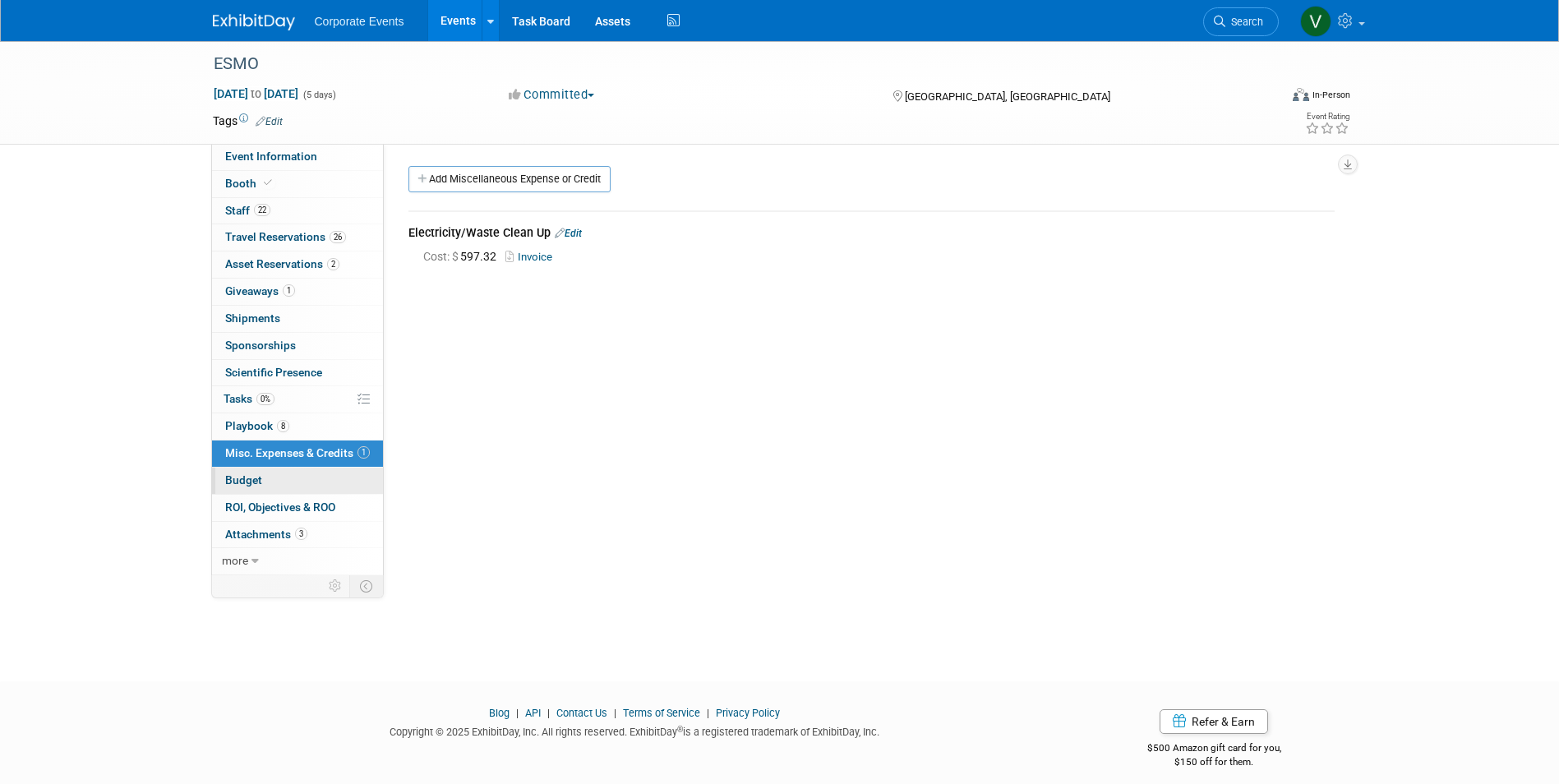
click at [266, 471] on link "Budget" at bounding box center [297, 480] width 171 height 26
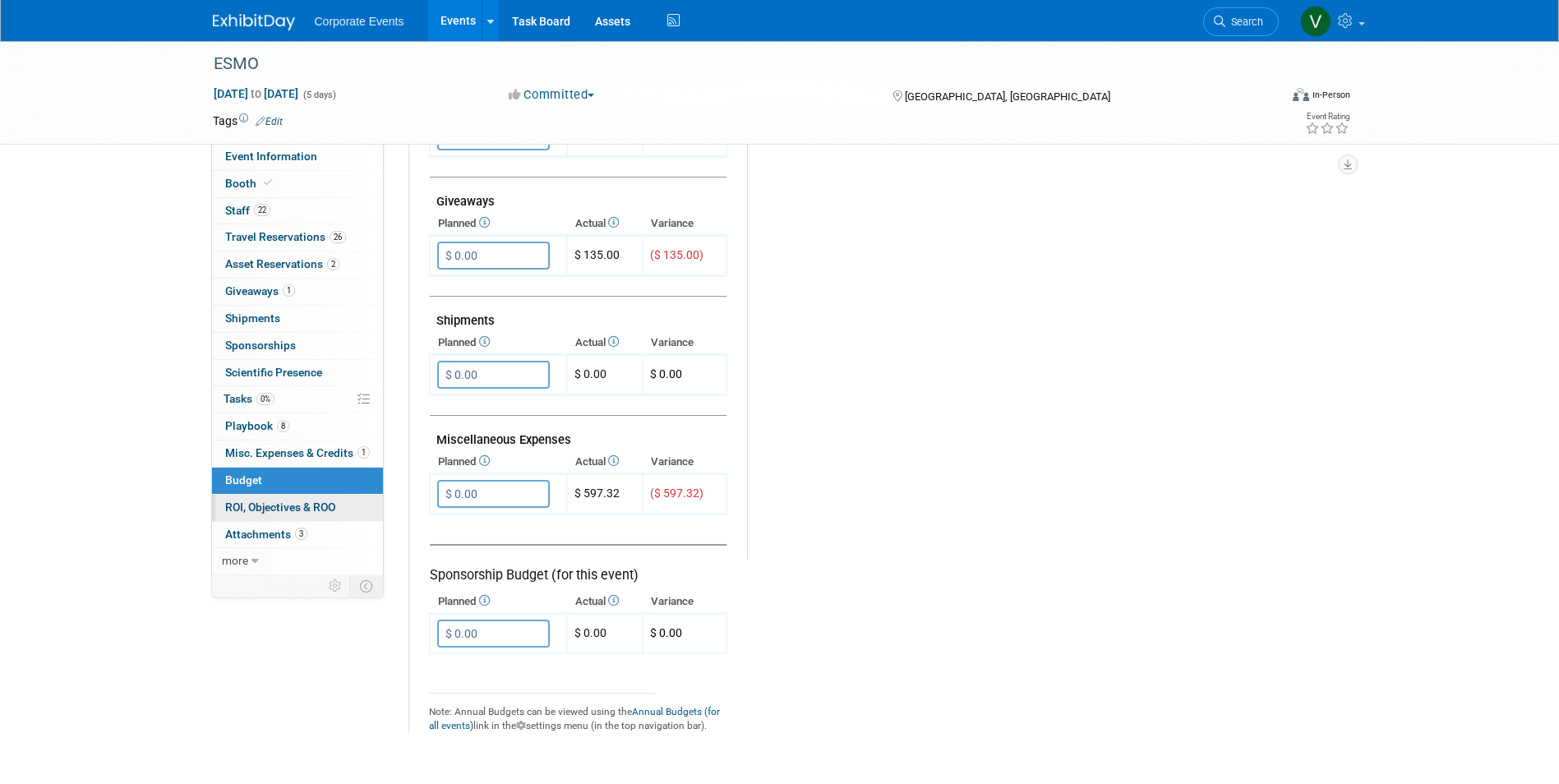
scroll to position [882, 0]
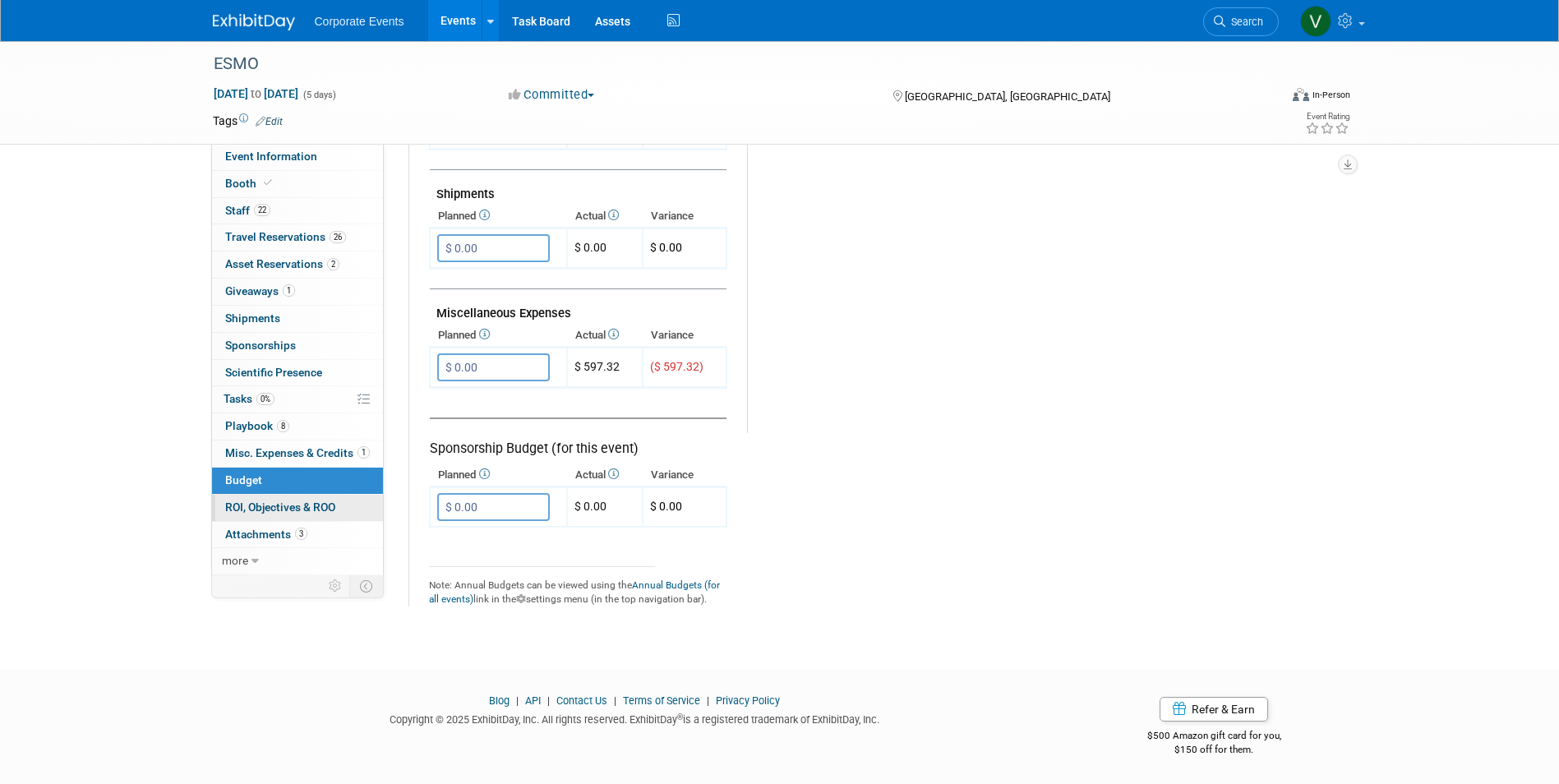
click at [269, 506] on span "ROI, Objectives & ROO 0" at bounding box center [280, 506] width 110 height 13
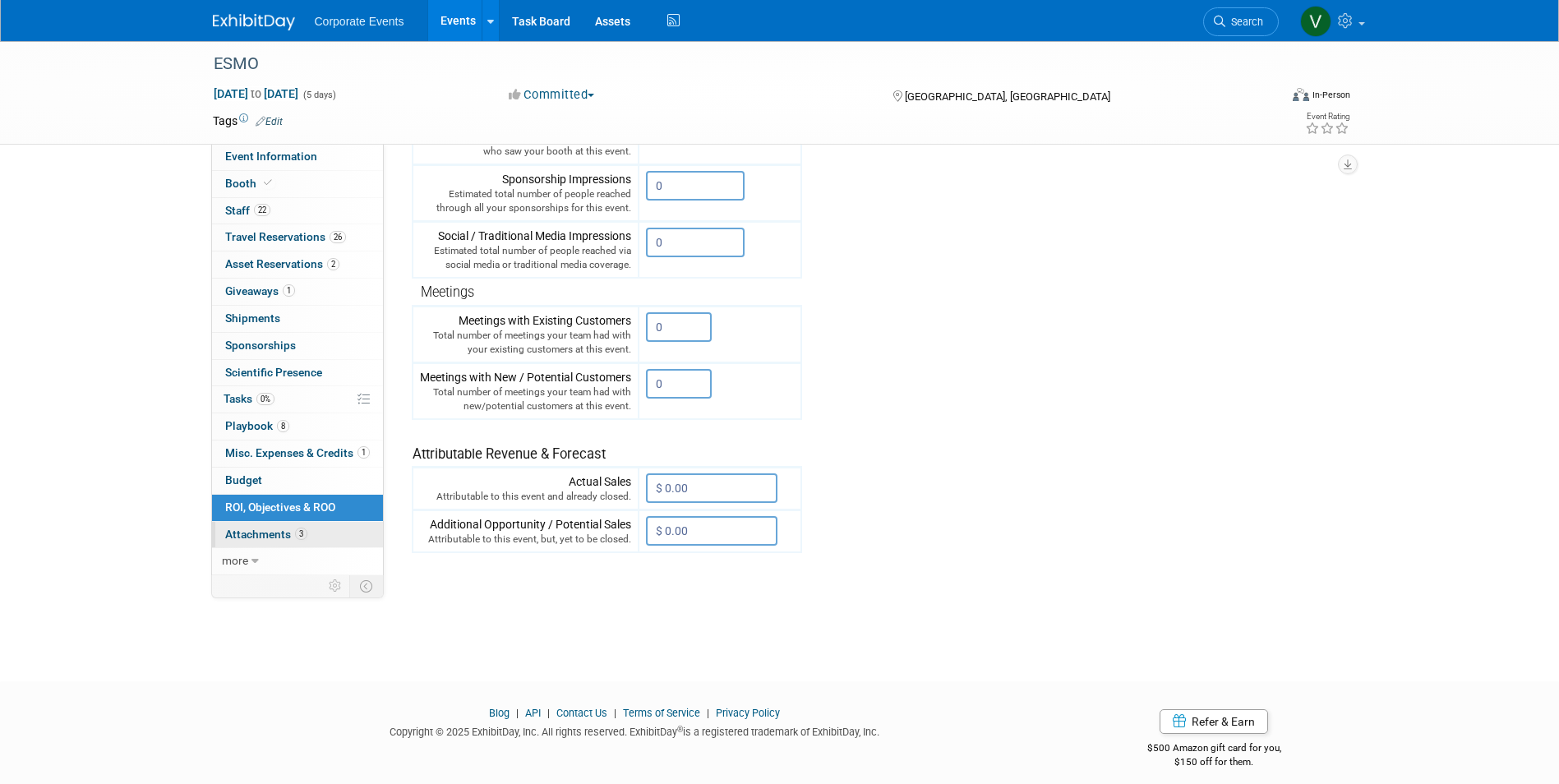
scroll to position [364, 0]
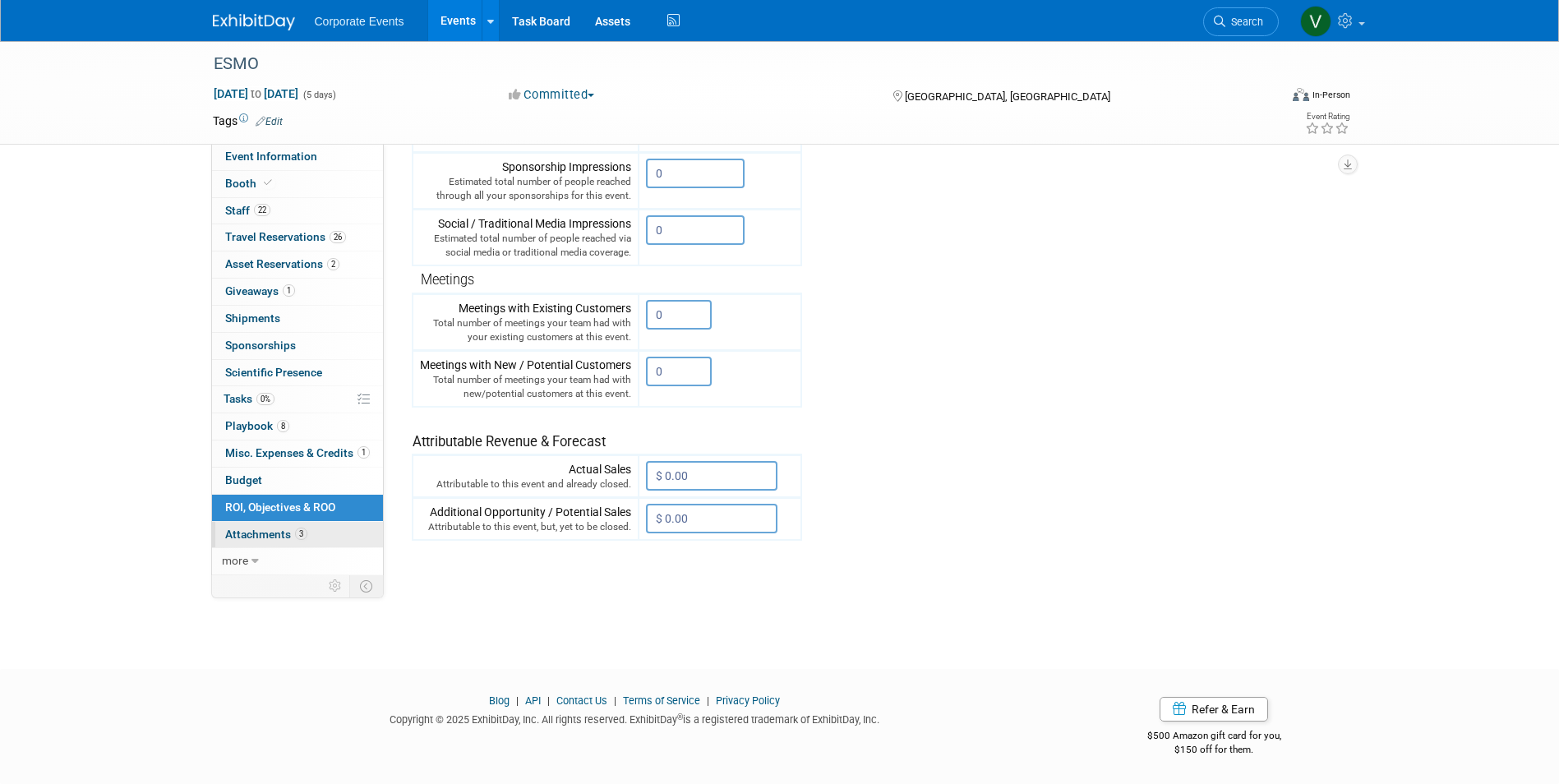
click at [245, 540] on span "Attachments 3" at bounding box center [266, 533] width 82 height 13
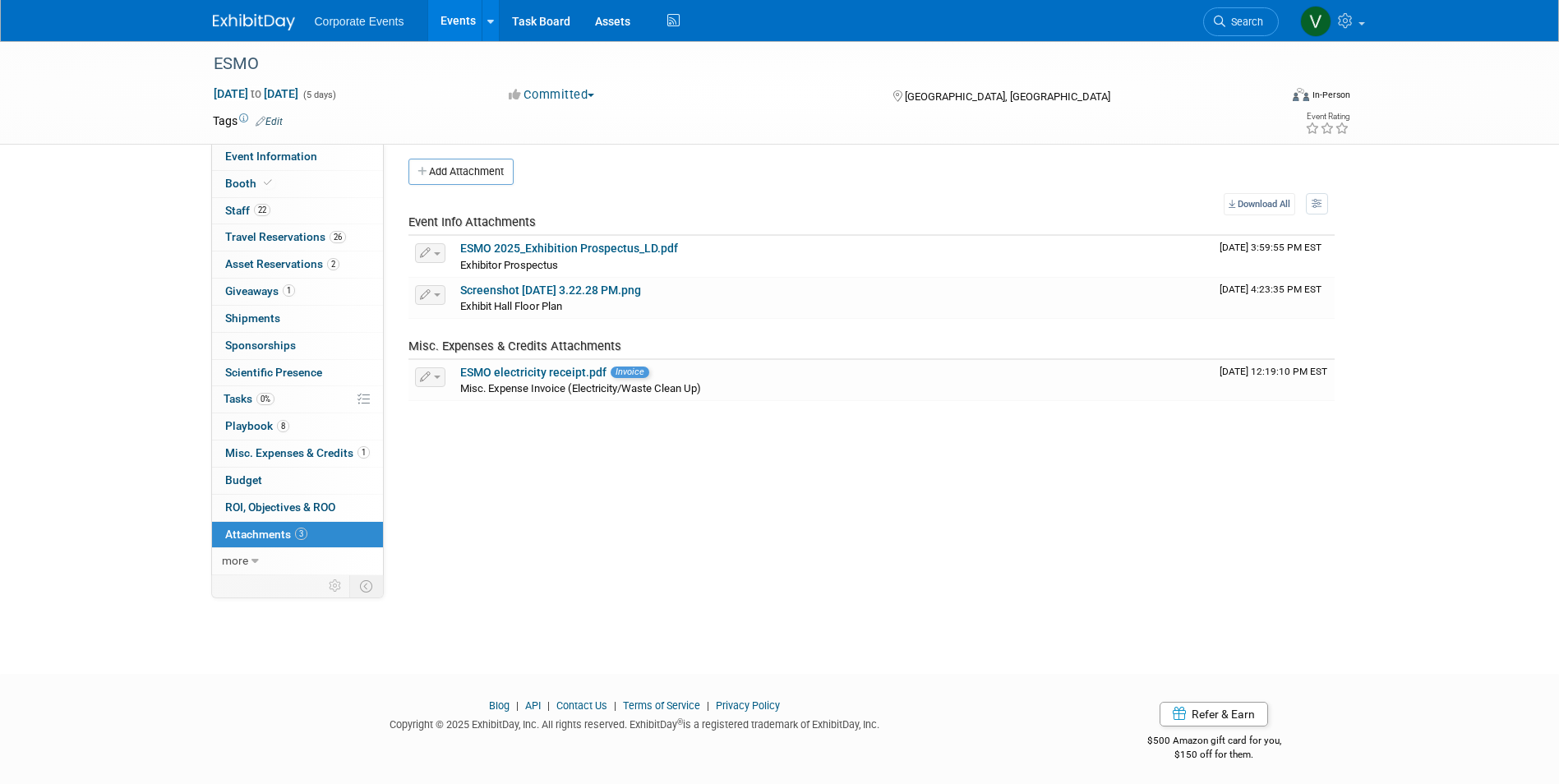
scroll to position [0, 0]
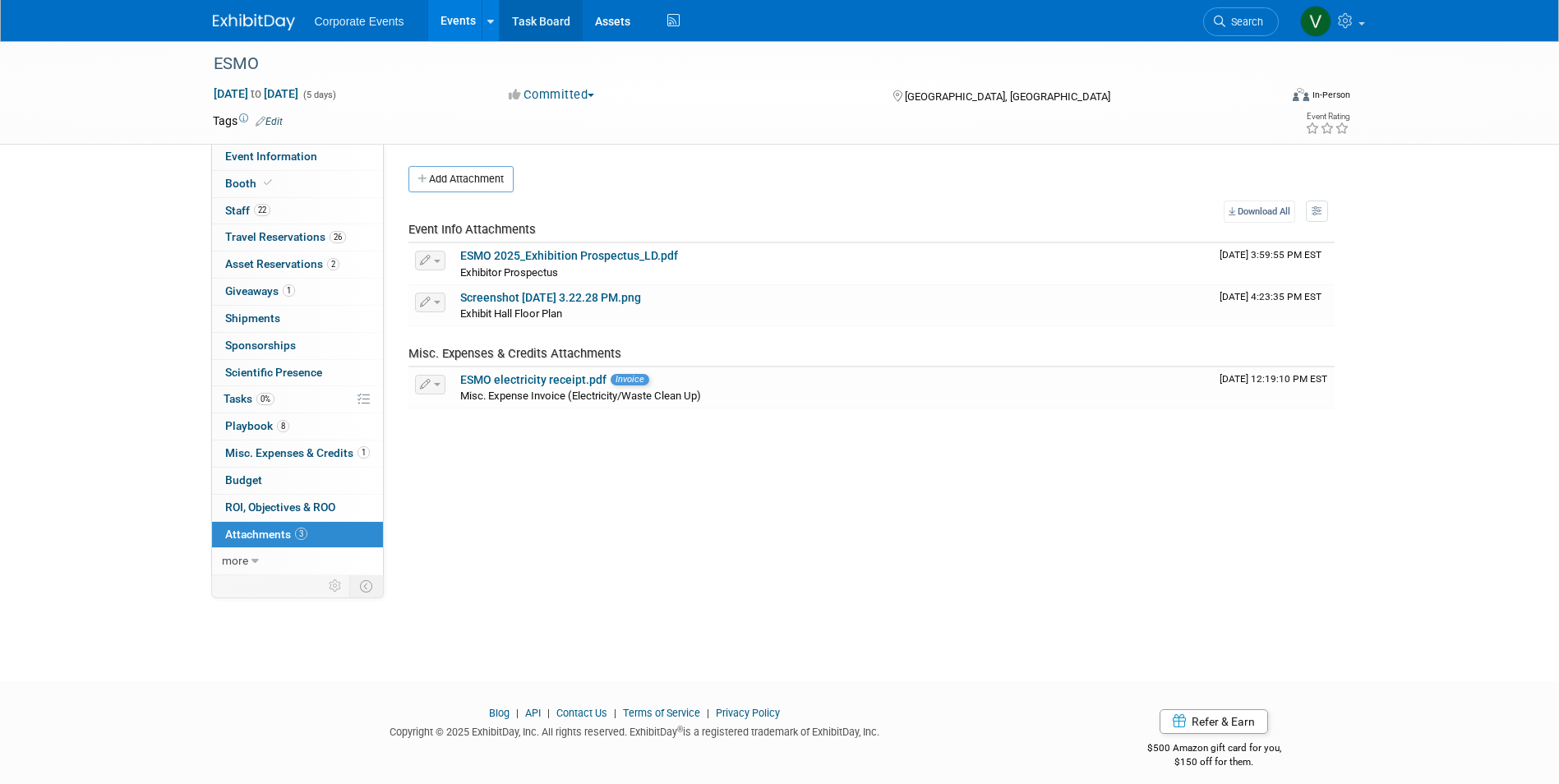
click at [563, 18] on link "Task Board" at bounding box center [541, 20] width 83 height 41
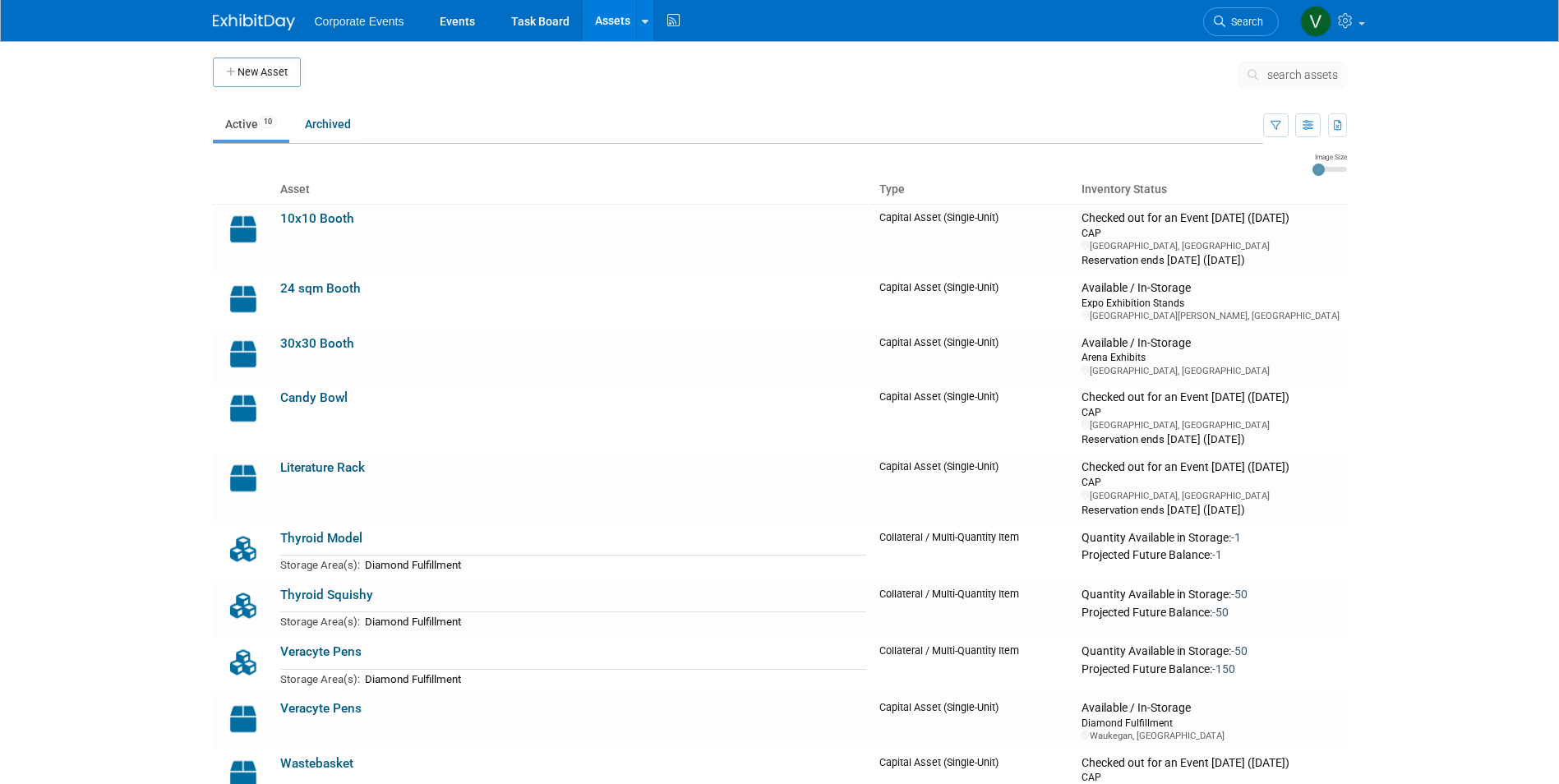
click at [229, 123] on link "Active 10" at bounding box center [251, 124] width 76 height 31
click at [529, 13] on link "Task Board" at bounding box center [540, 20] width 83 height 41
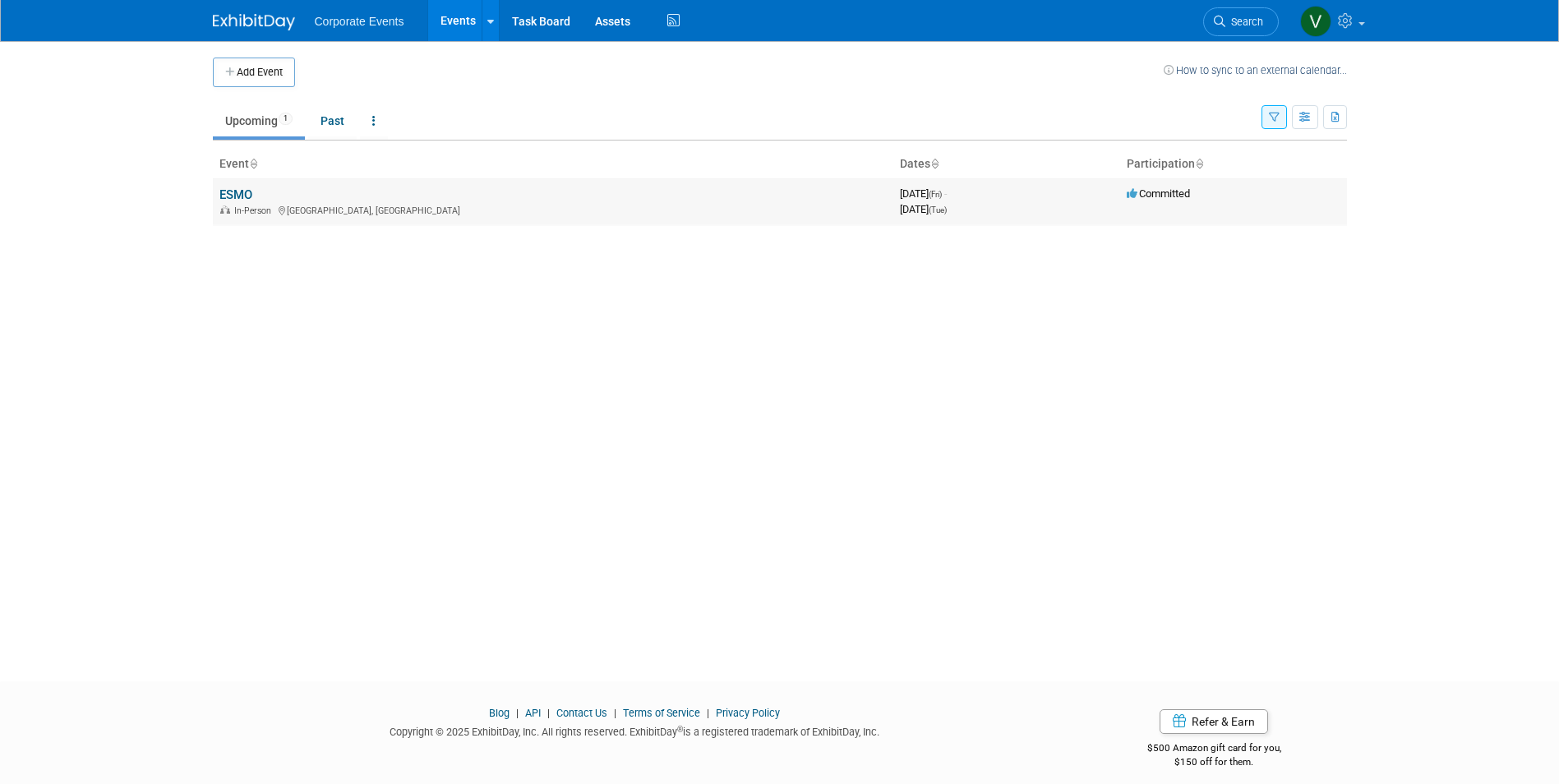
click at [232, 193] on link "ESMO" at bounding box center [235, 195] width 33 height 14
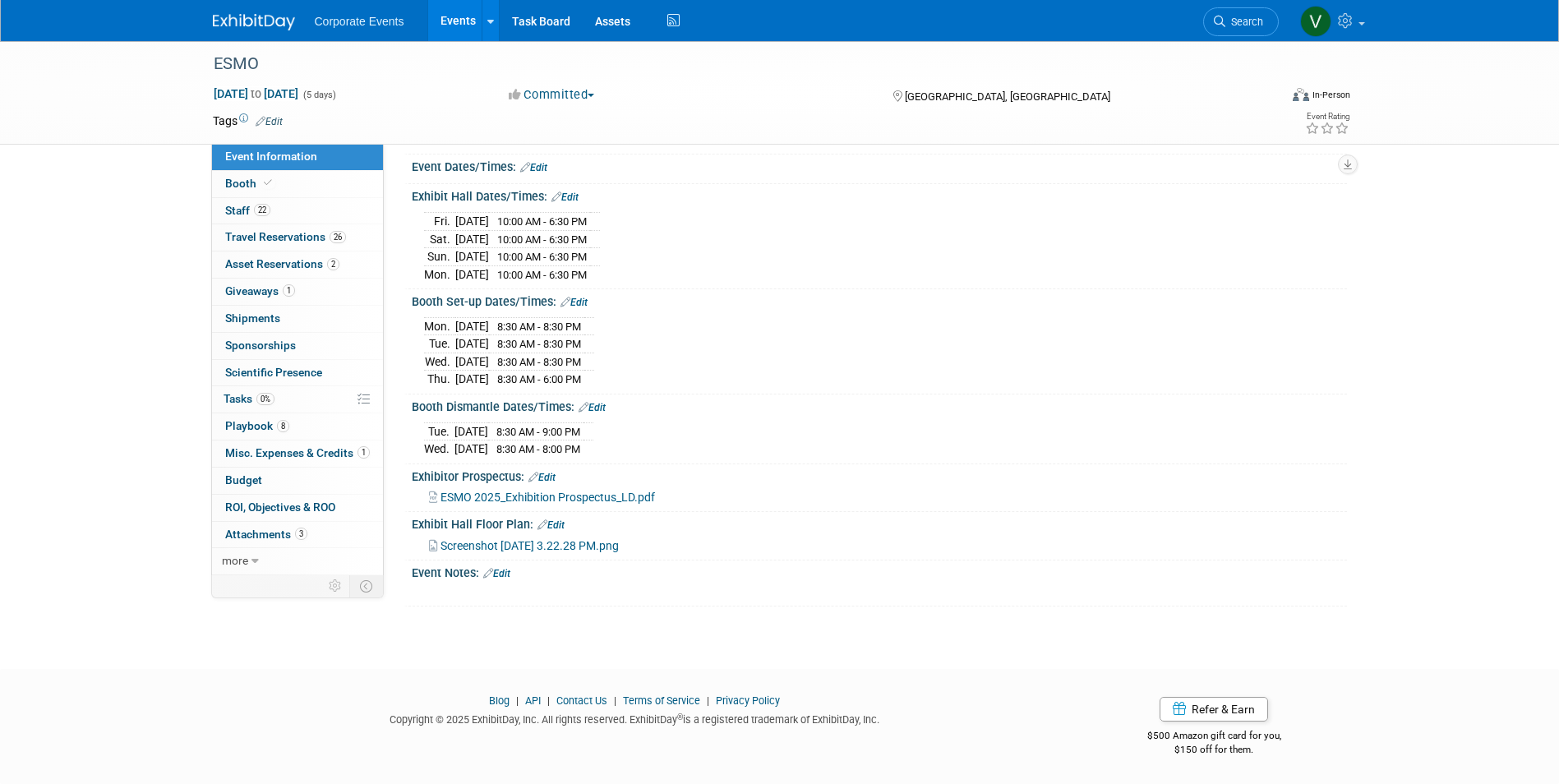
scroll to position [177, 0]
